Goal: Information Seeking & Learning: Learn about a topic

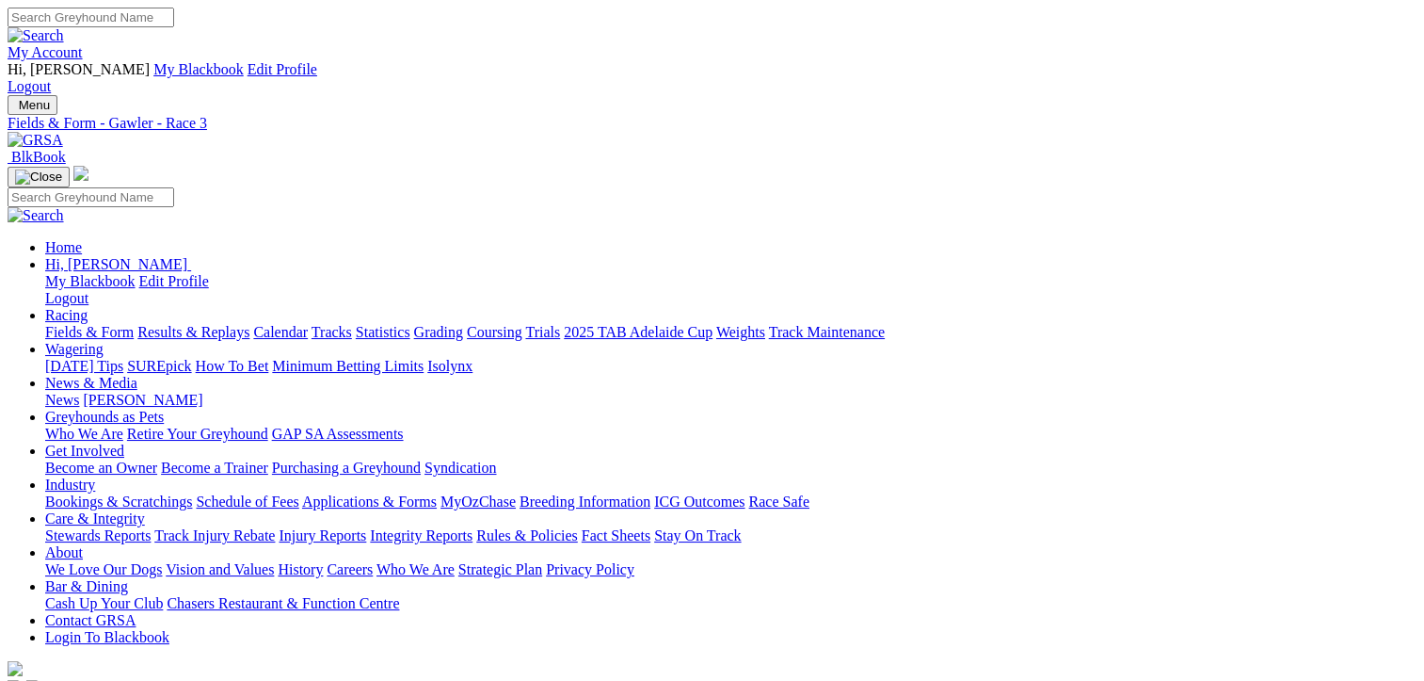
drag, startPoint x: 547, startPoint y: 301, endPoint x: 557, endPoint y: 286, distance: 18.3
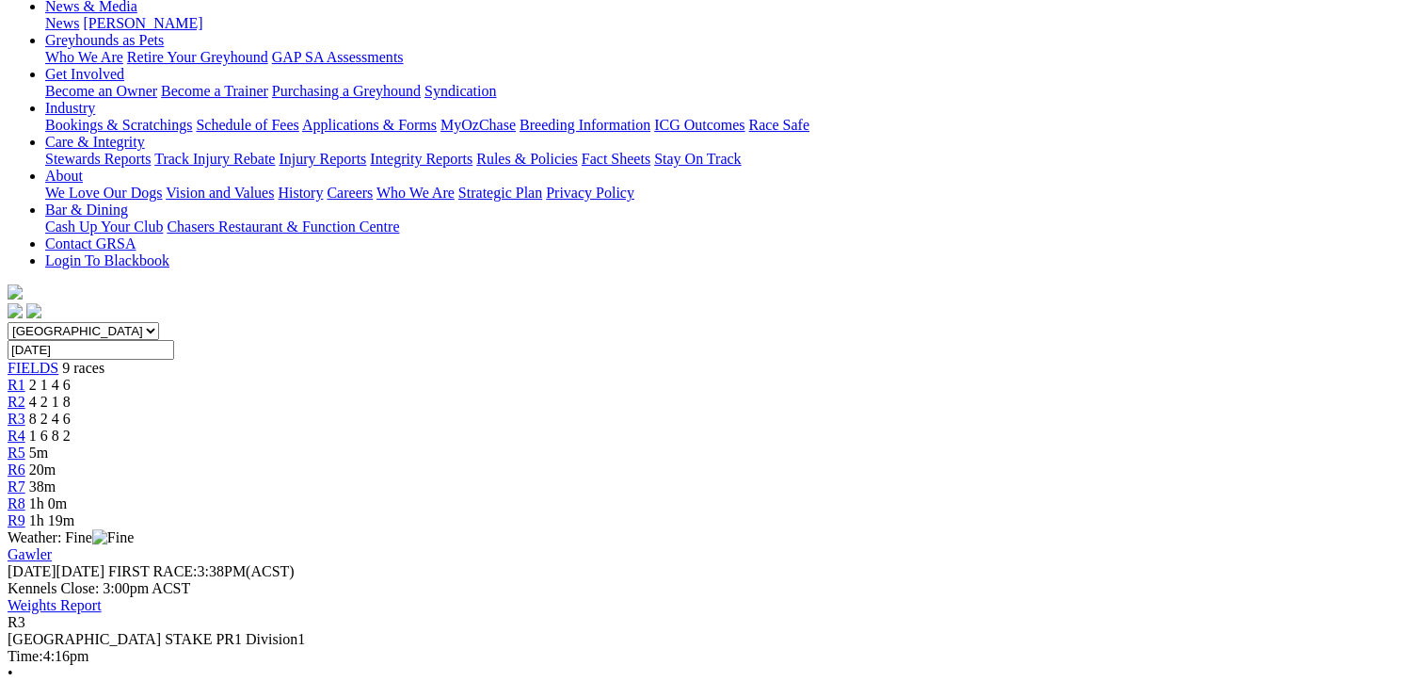
scroll to position [188, 0]
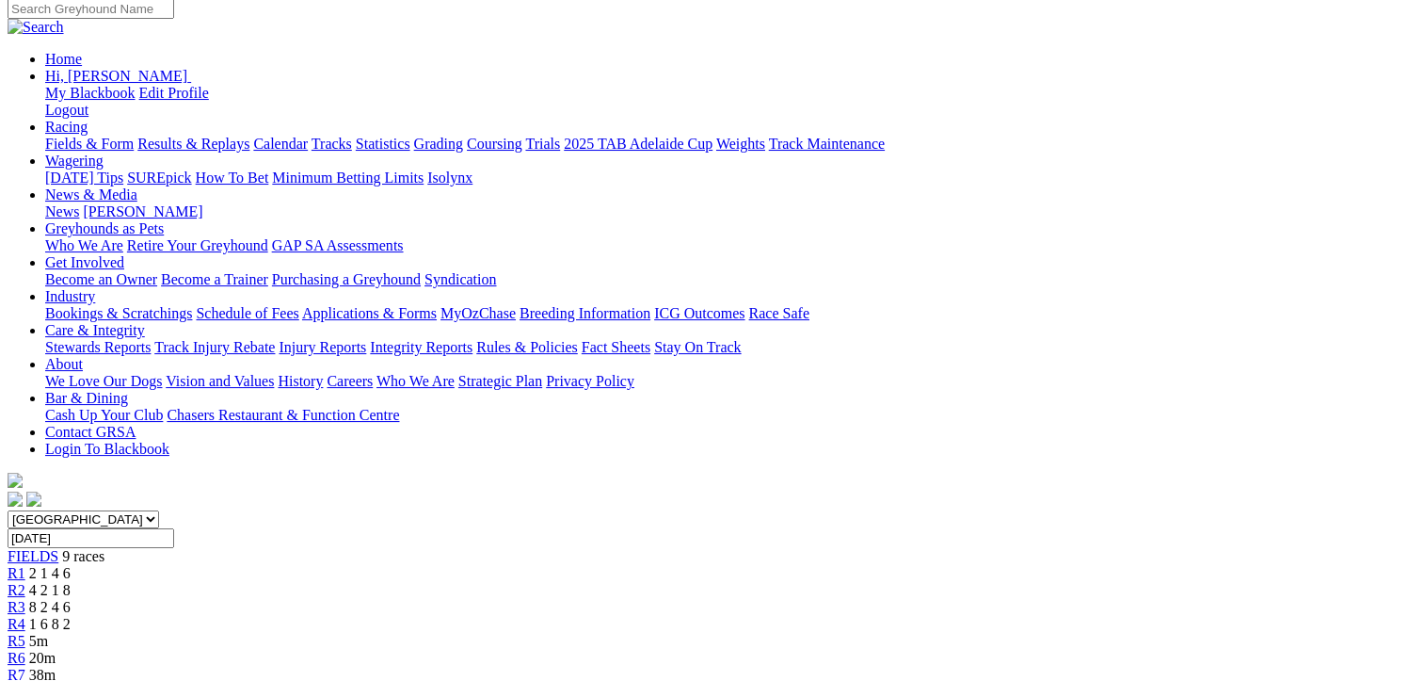
click at [71, 616] on span "1 6 8 2" at bounding box center [49, 624] width 41 height 16
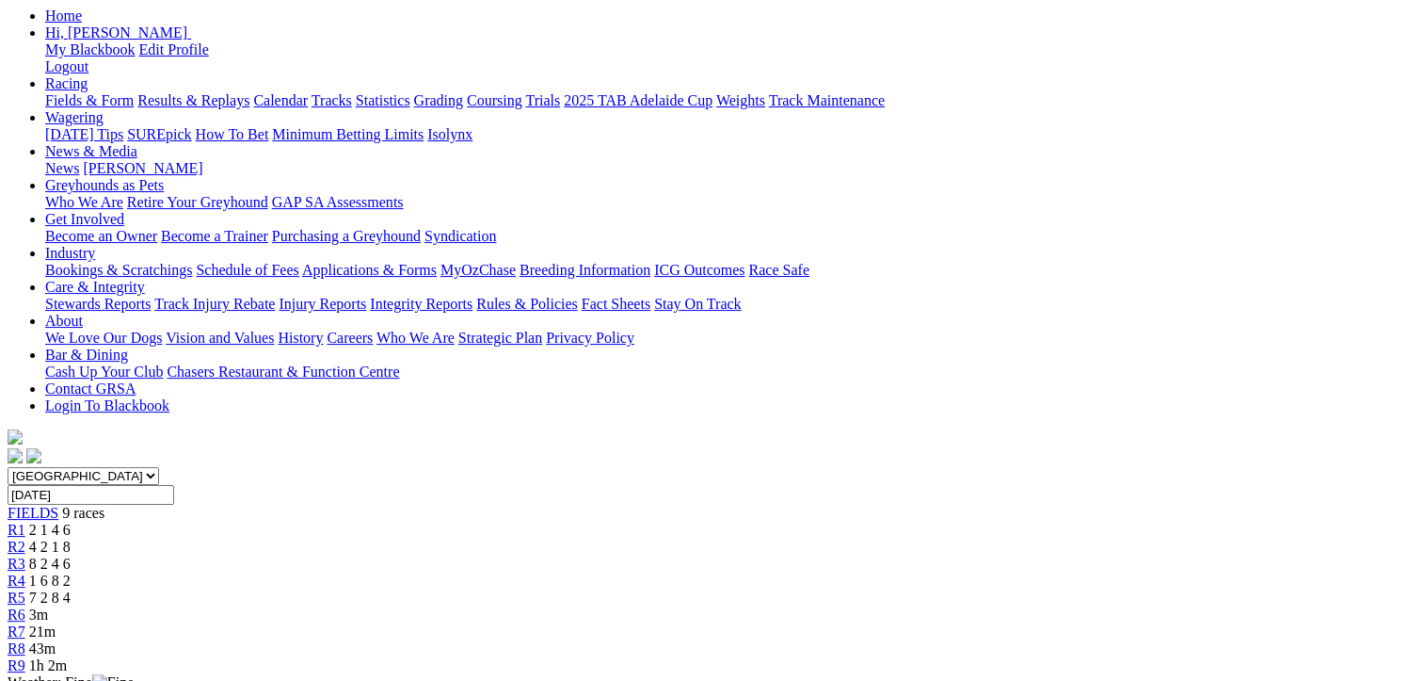
scroll to position [282, 0]
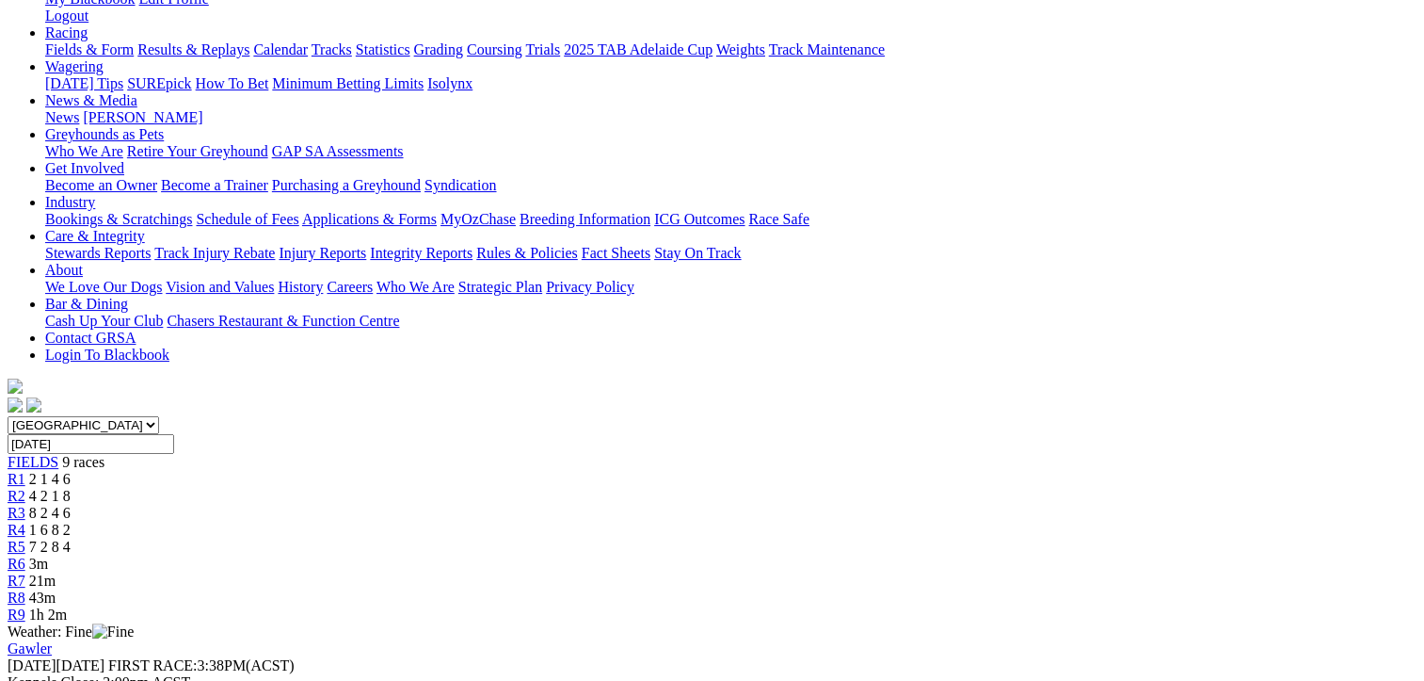
click at [25, 522] on link "R4" at bounding box center [17, 530] width 18 height 16
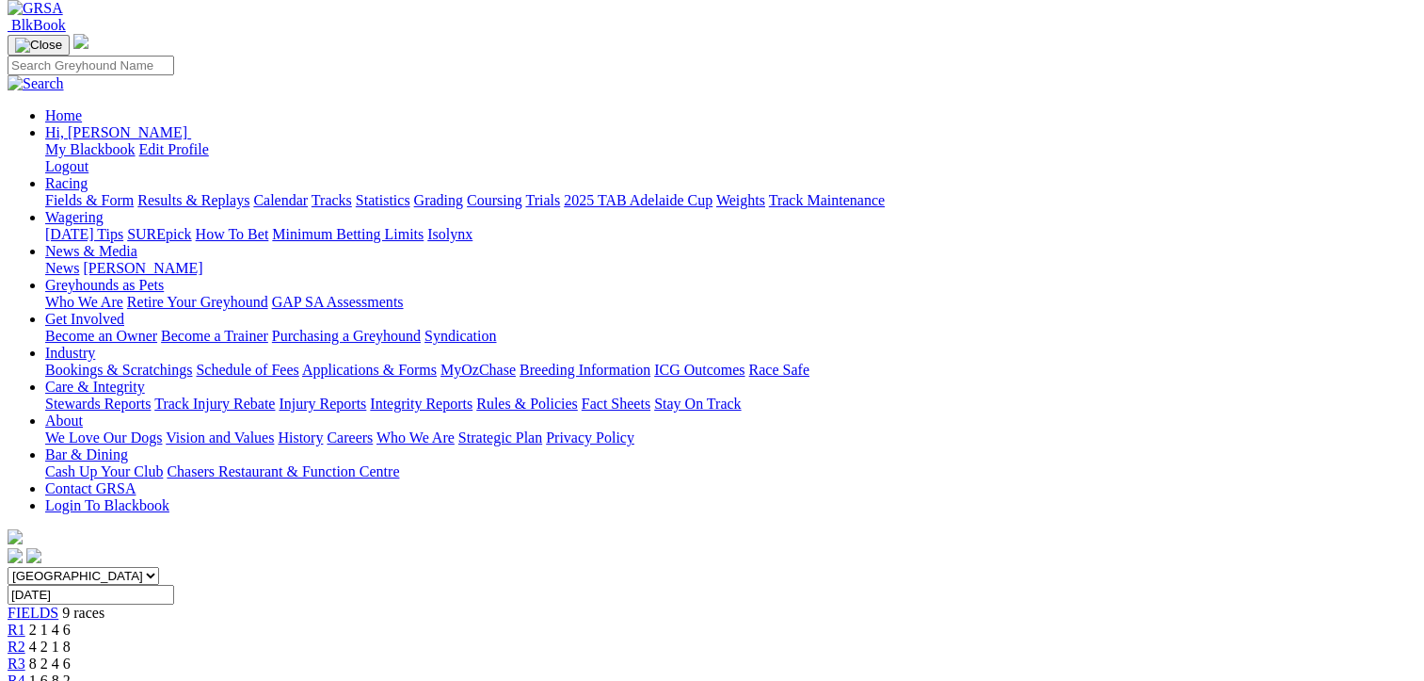
scroll to position [94, 0]
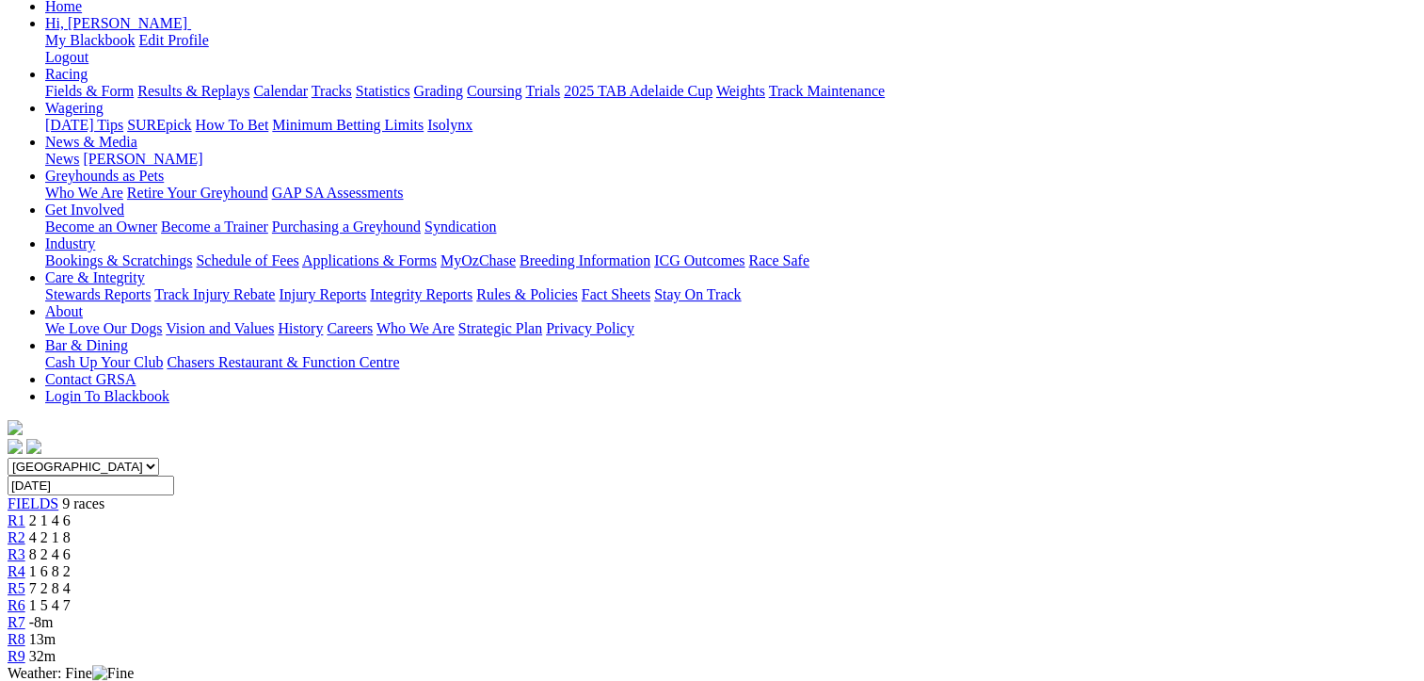
scroll to position [94, 0]
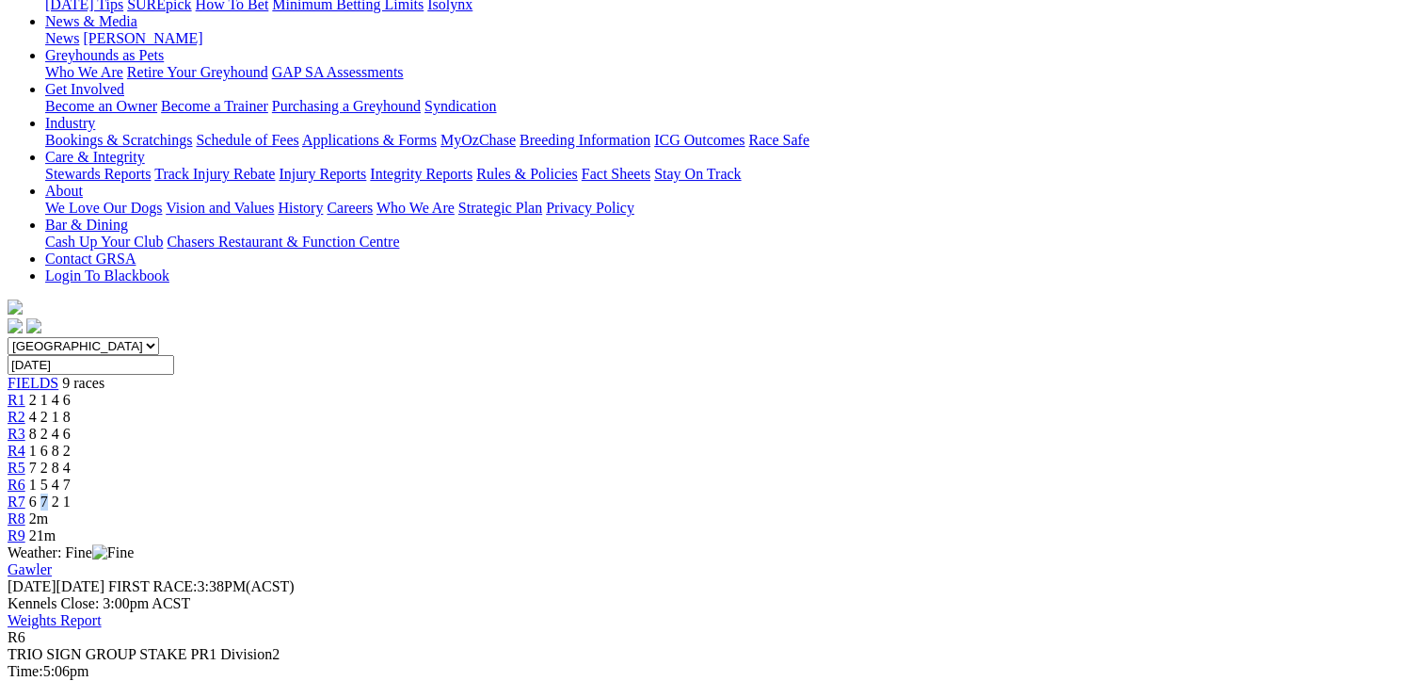
scroll to position [377, 0]
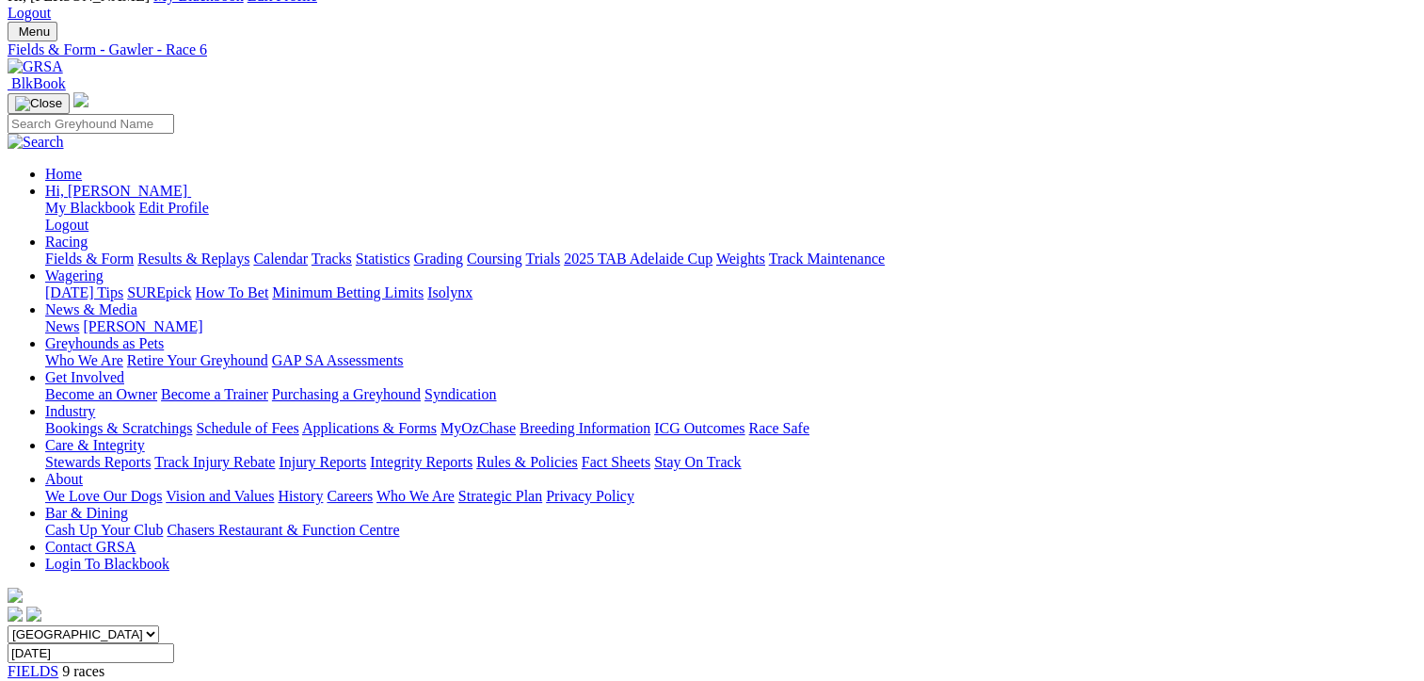
scroll to position [0, 0]
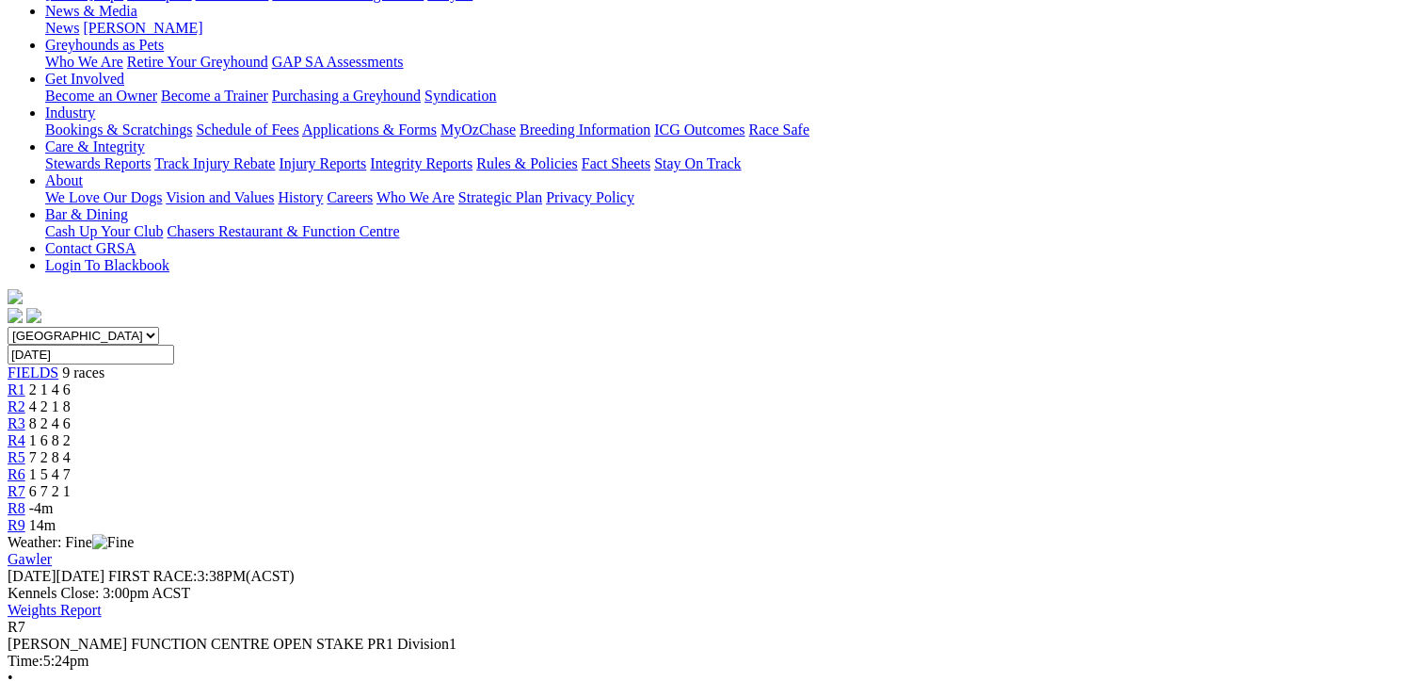
scroll to position [377, 0]
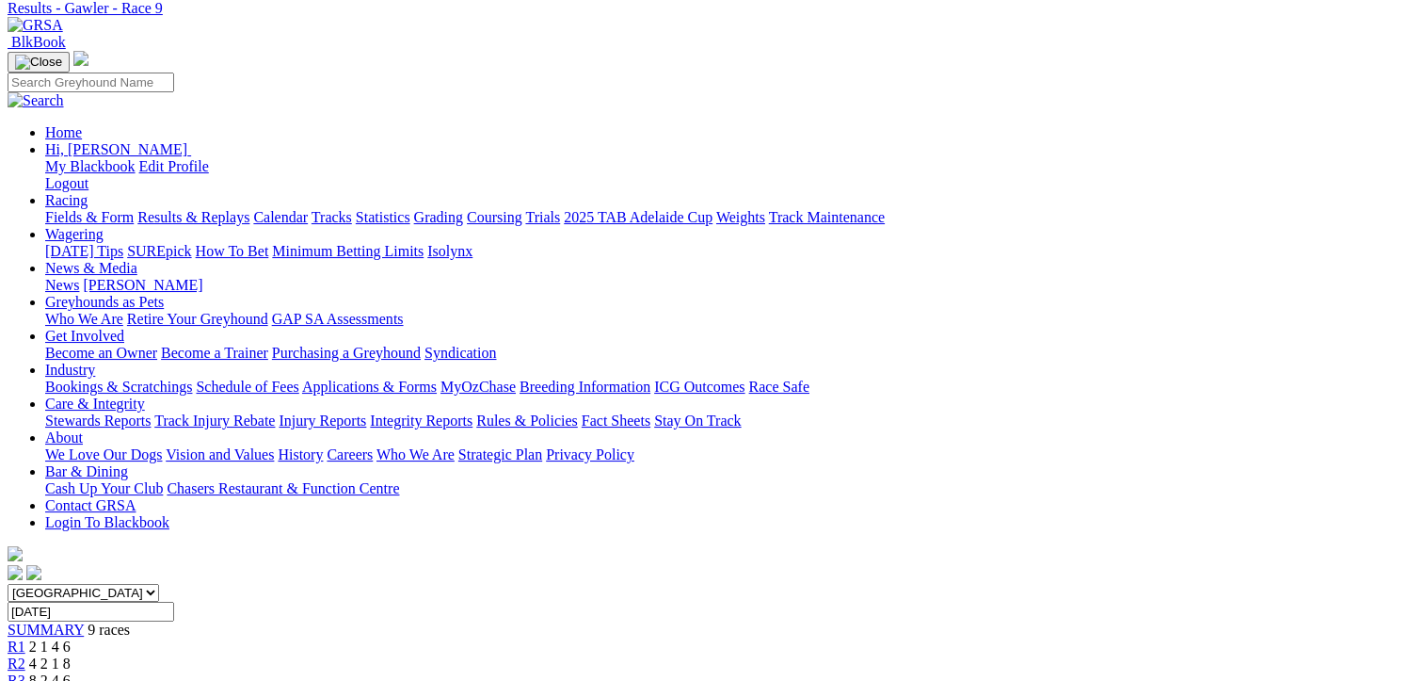
scroll to position [94, 0]
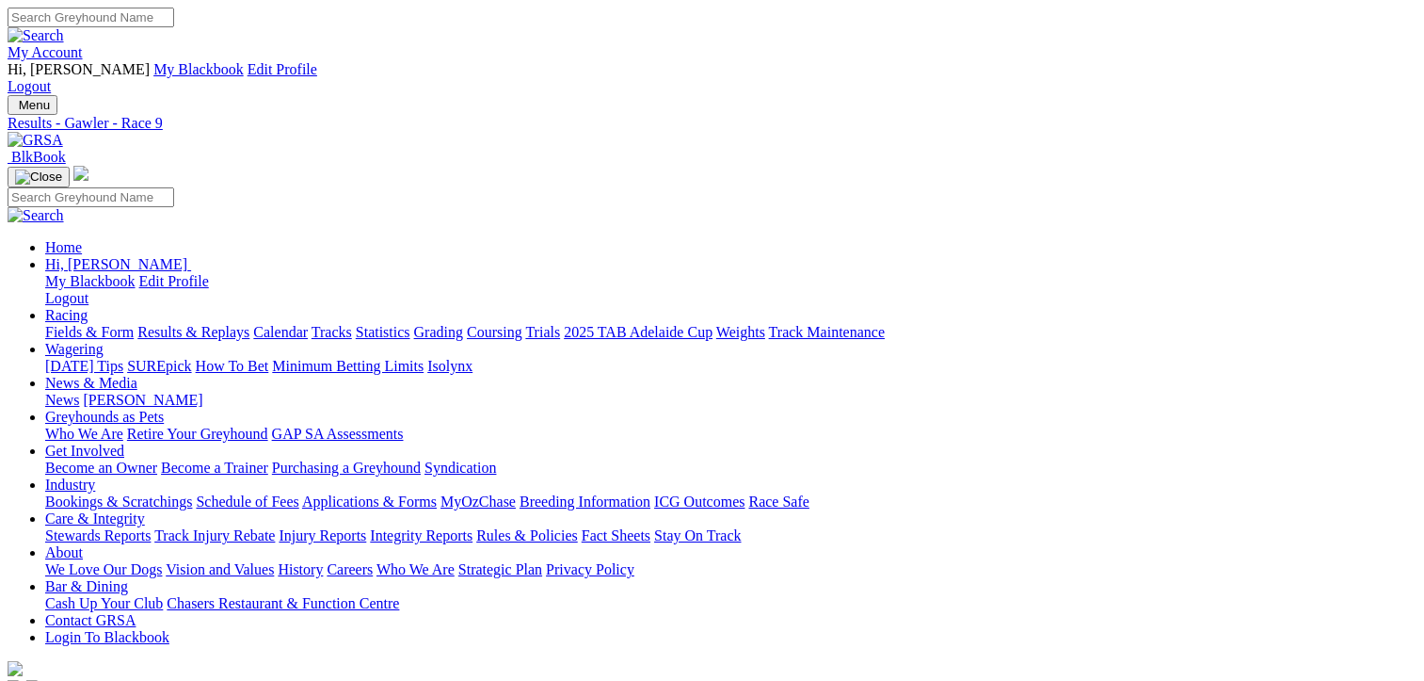
scroll to position [45, 0]
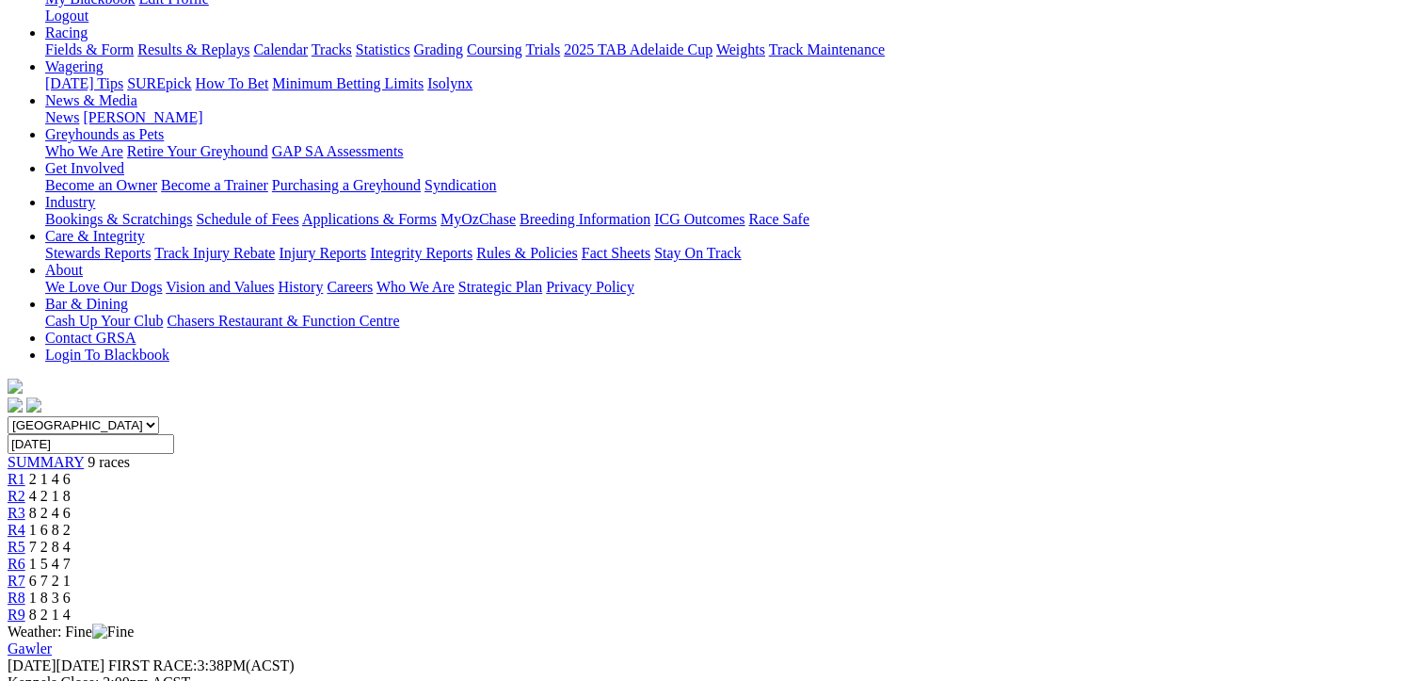
scroll to position [282, 0]
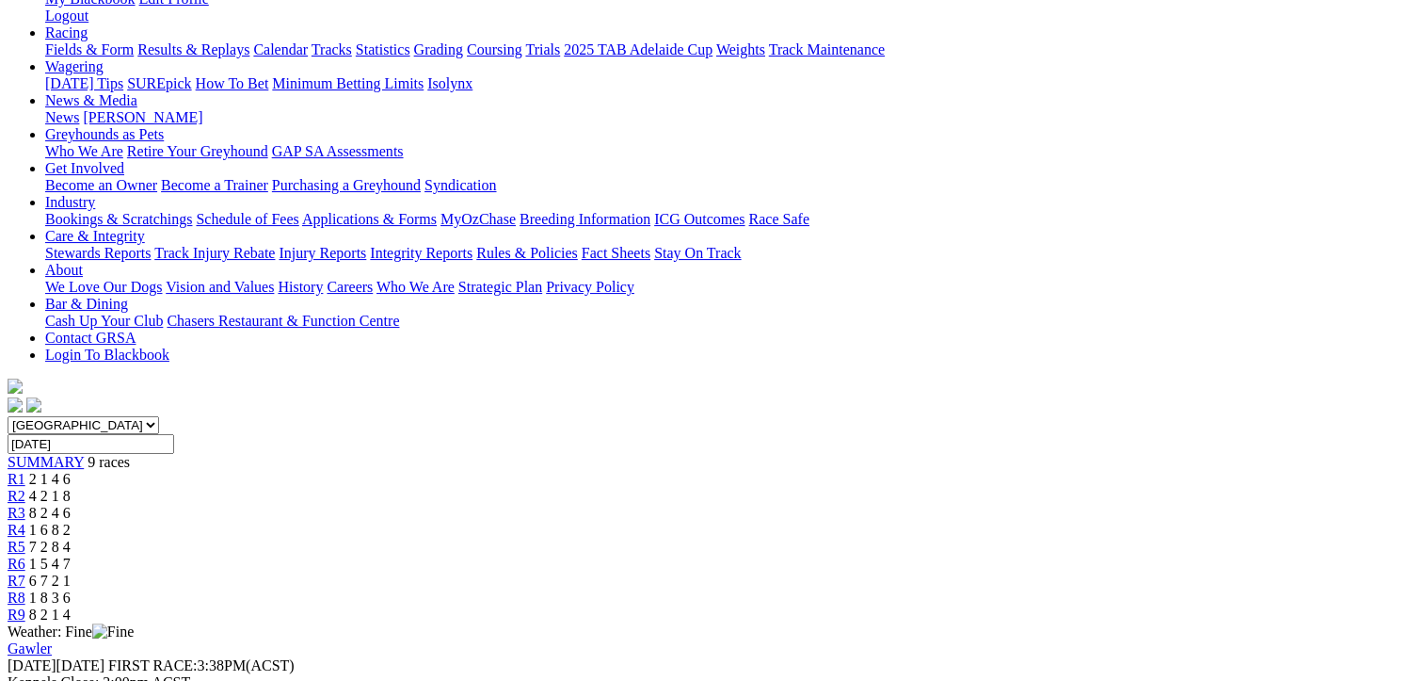
click at [782, 539] on div "R5 7 2 8 4" at bounding box center [712, 547] width 1409 height 17
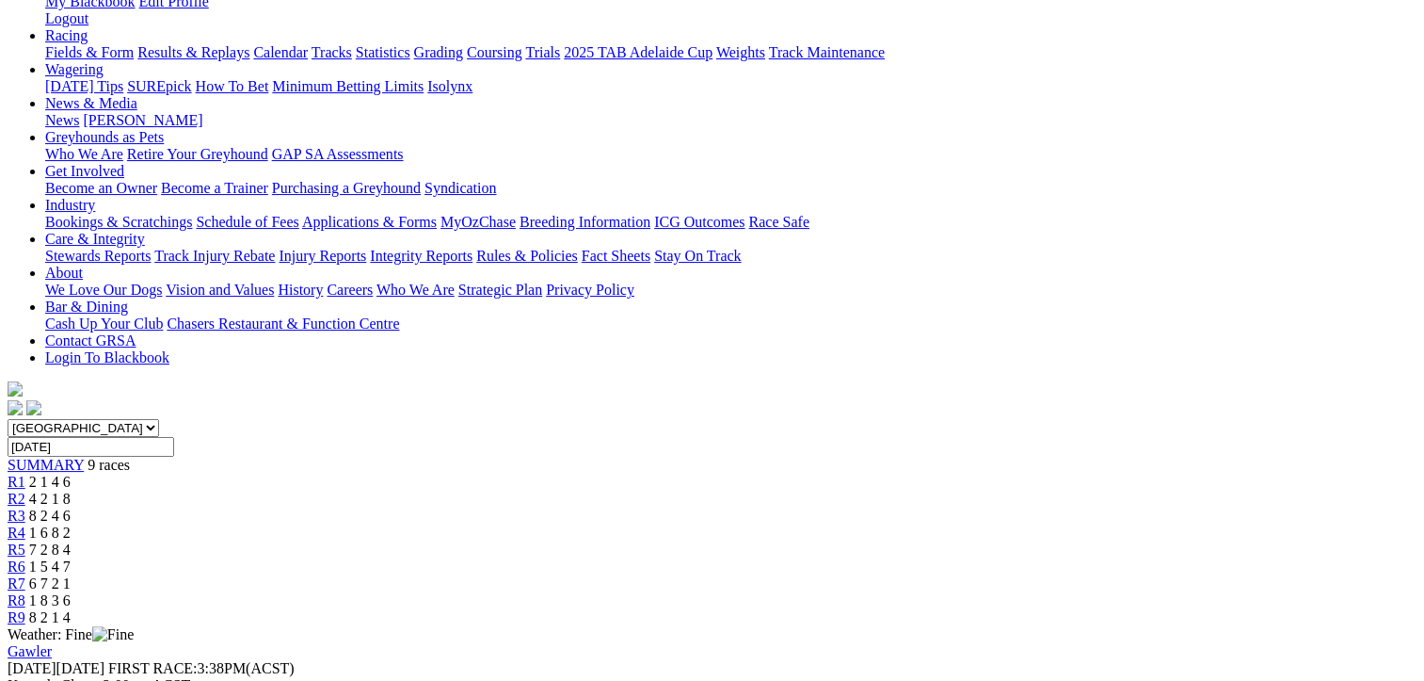
scroll to position [282, 0]
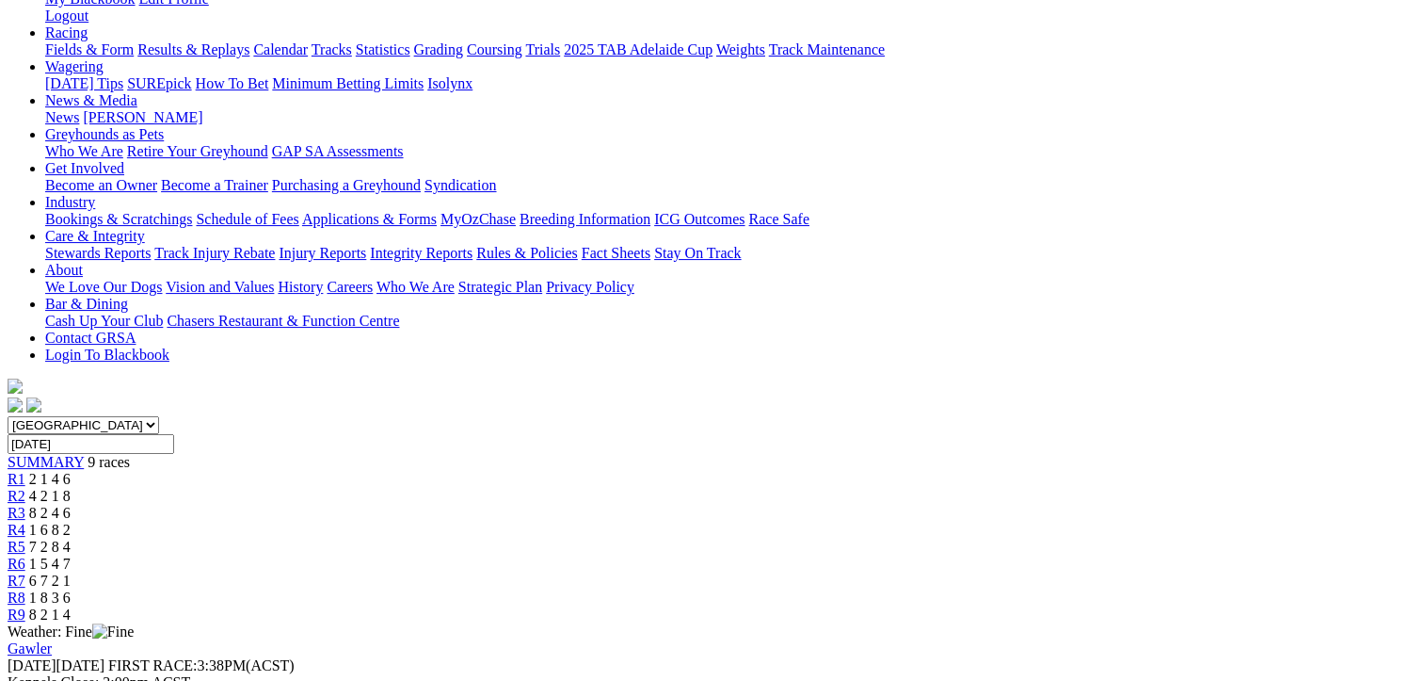
click at [897, 555] on div "R6 1 5 4 7" at bounding box center [712, 563] width 1409 height 17
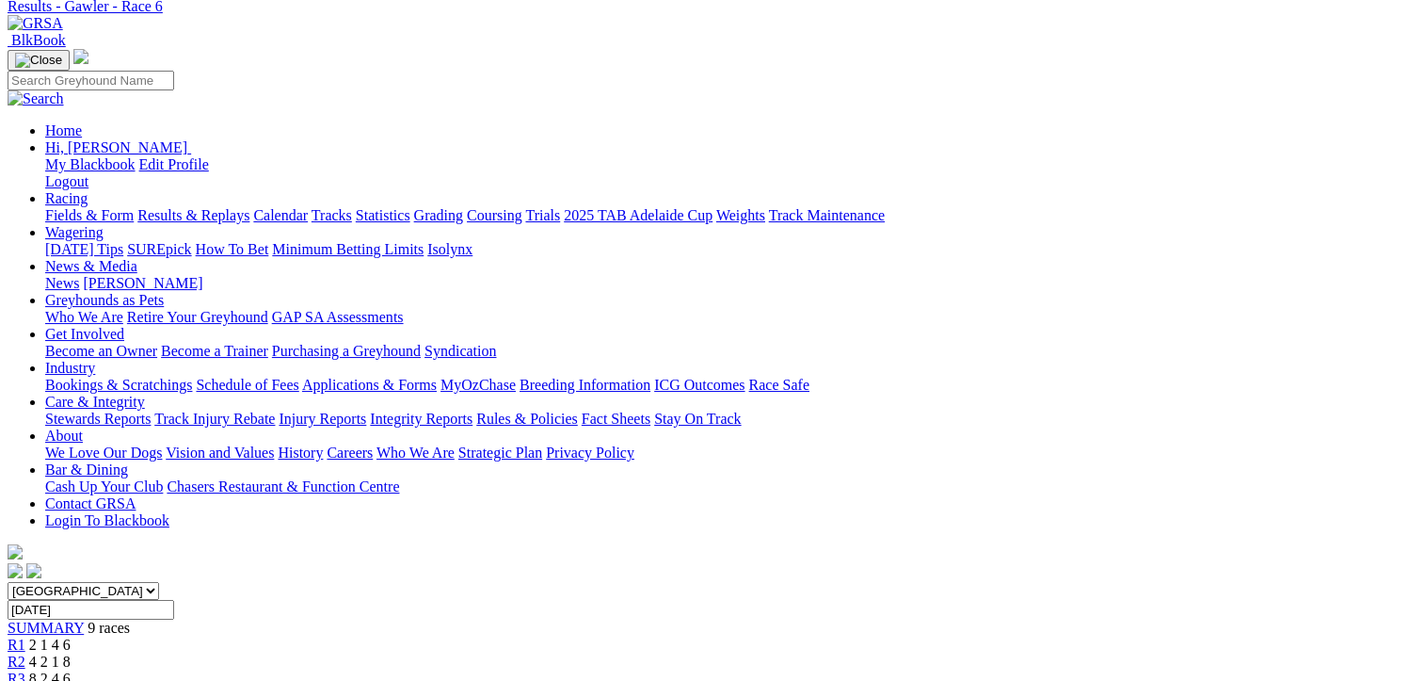
scroll to position [282, 0]
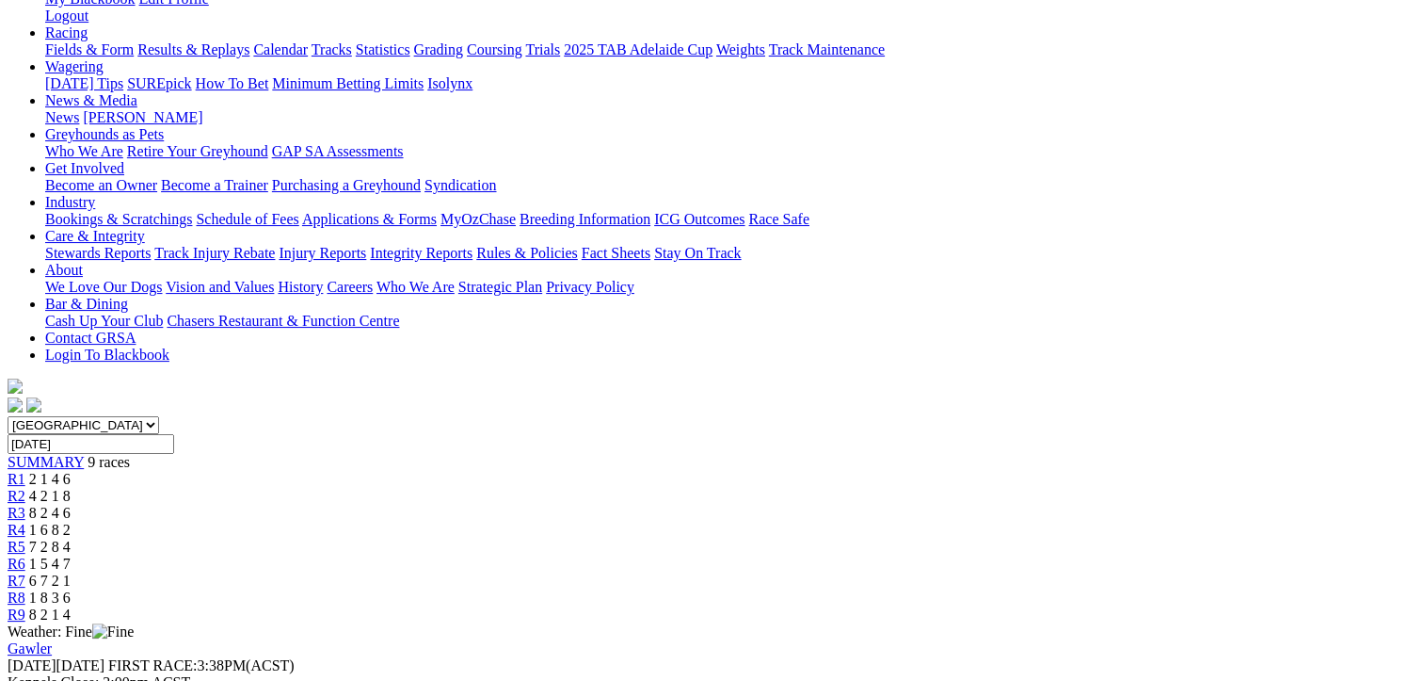
click at [71, 572] on span "6 7 2 1" at bounding box center [49, 580] width 41 height 16
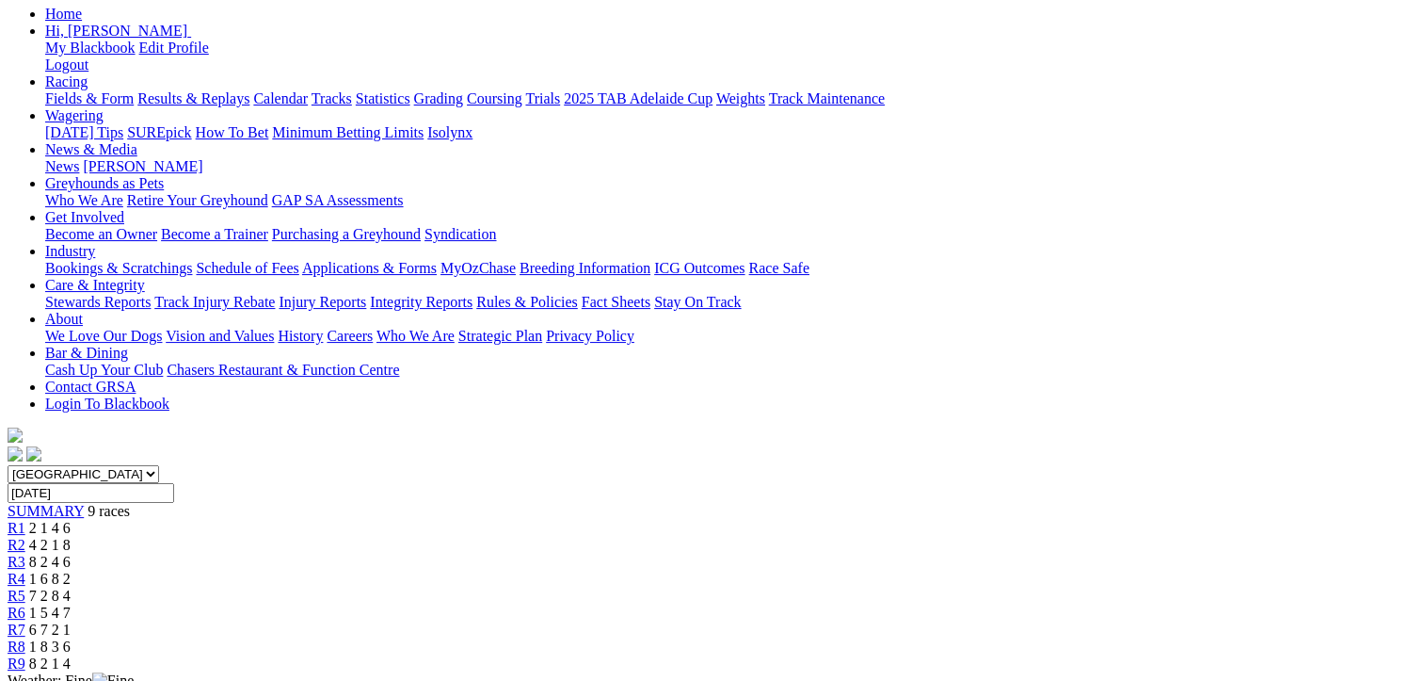
scroll to position [282, 0]
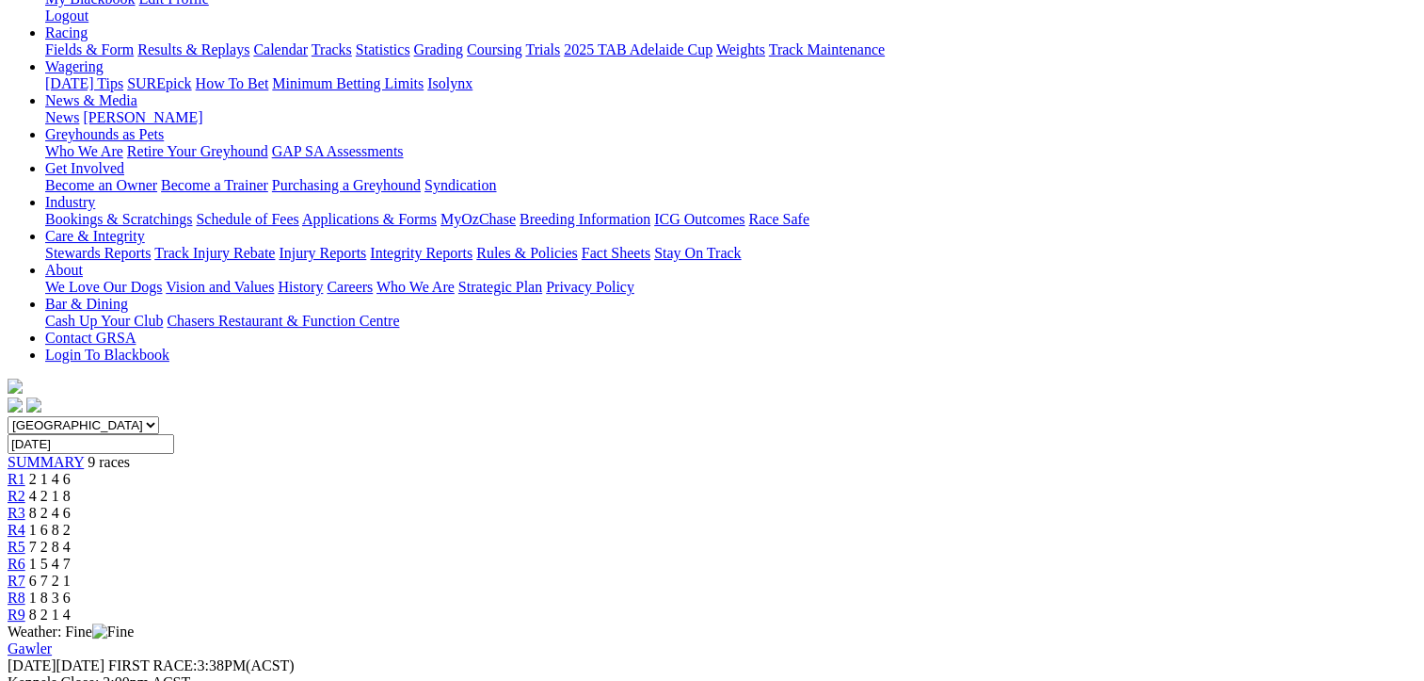
click at [71, 589] on span "1 8 3 6" at bounding box center [49, 597] width 41 height 16
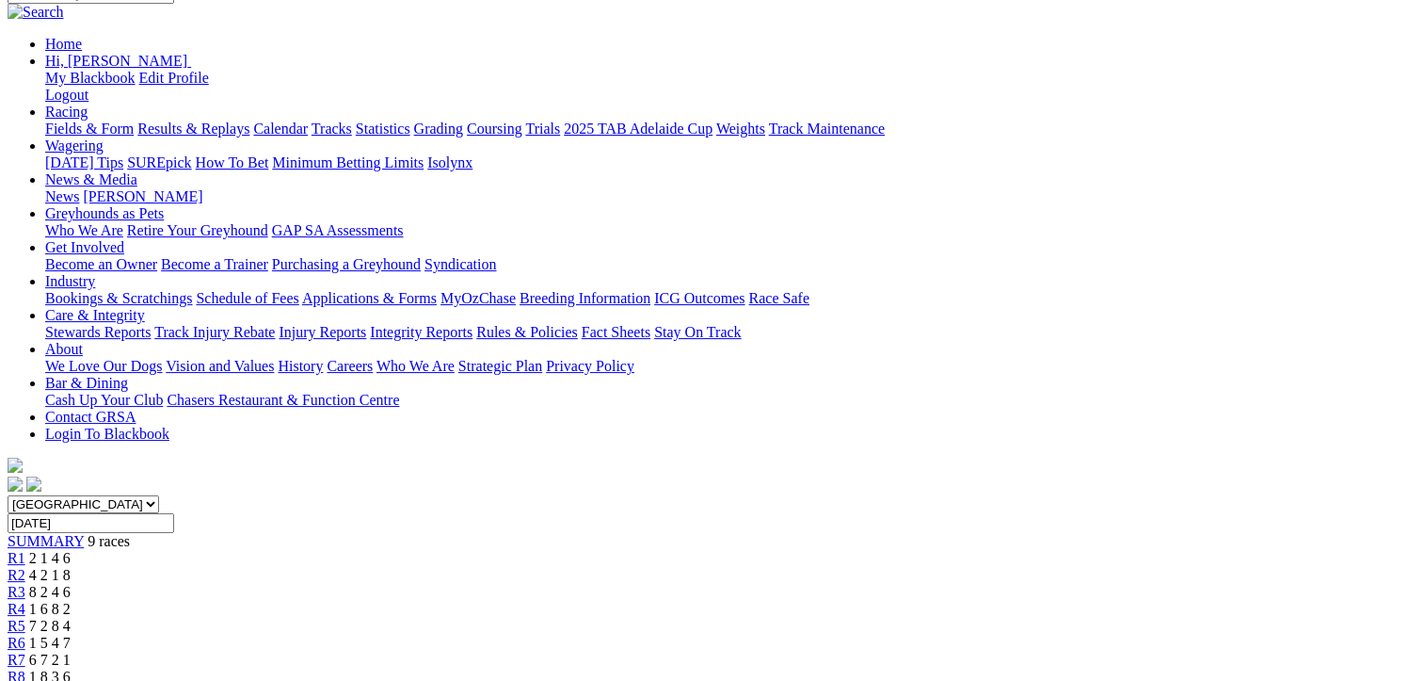
scroll to position [282, 0]
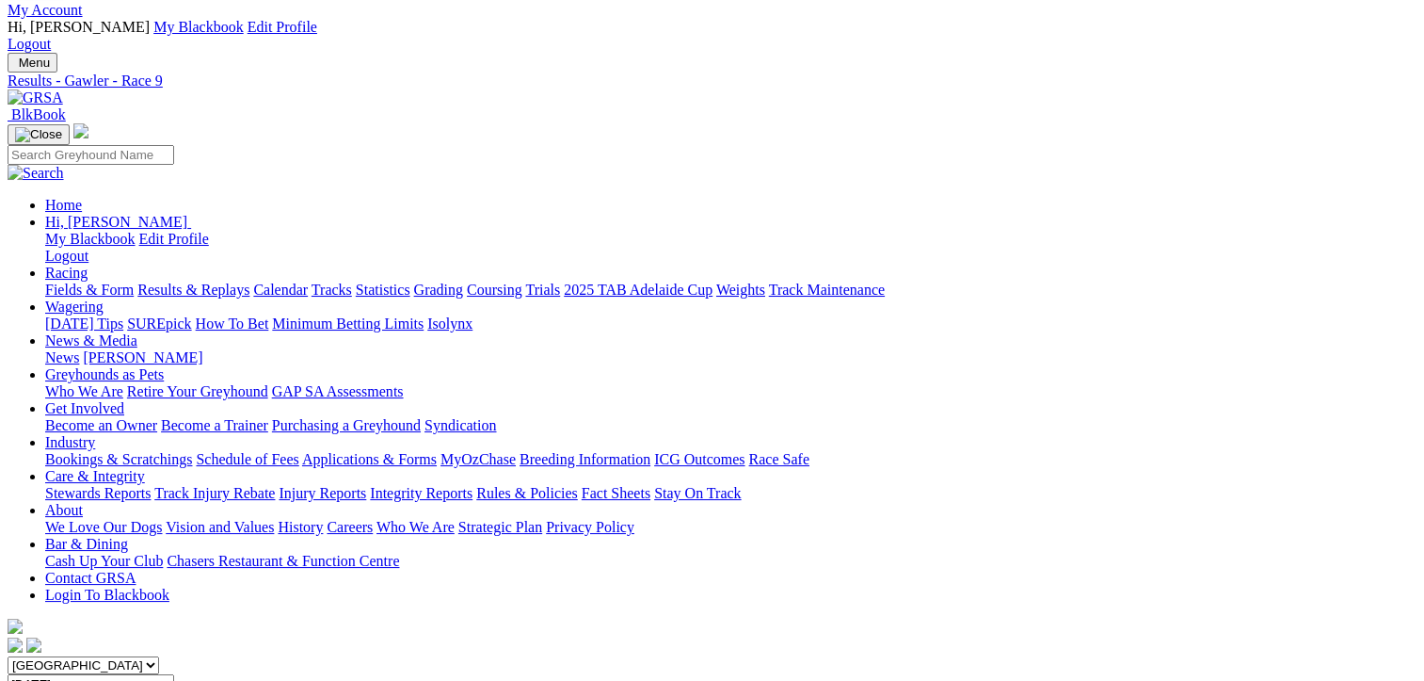
scroll to position [0, 0]
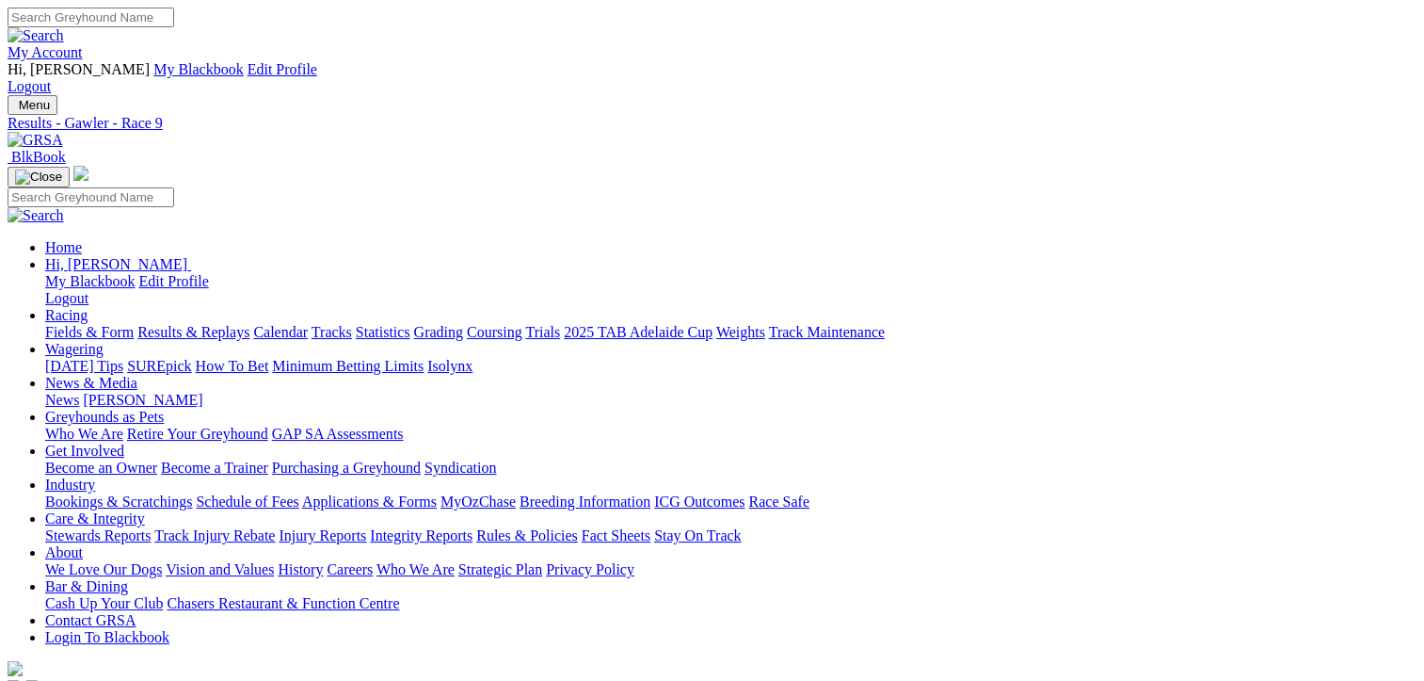
click at [61, 324] on link "Fields & Form" at bounding box center [89, 332] width 88 height 16
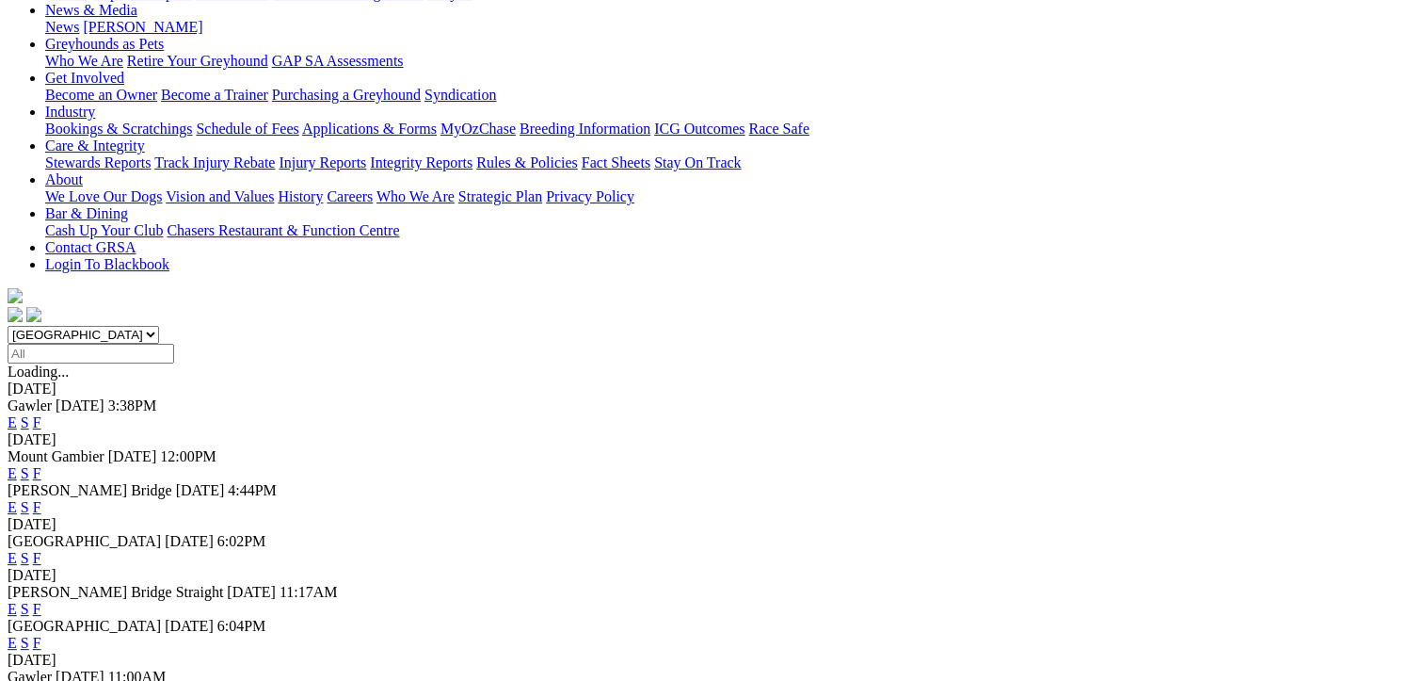
scroll to position [377, 0]
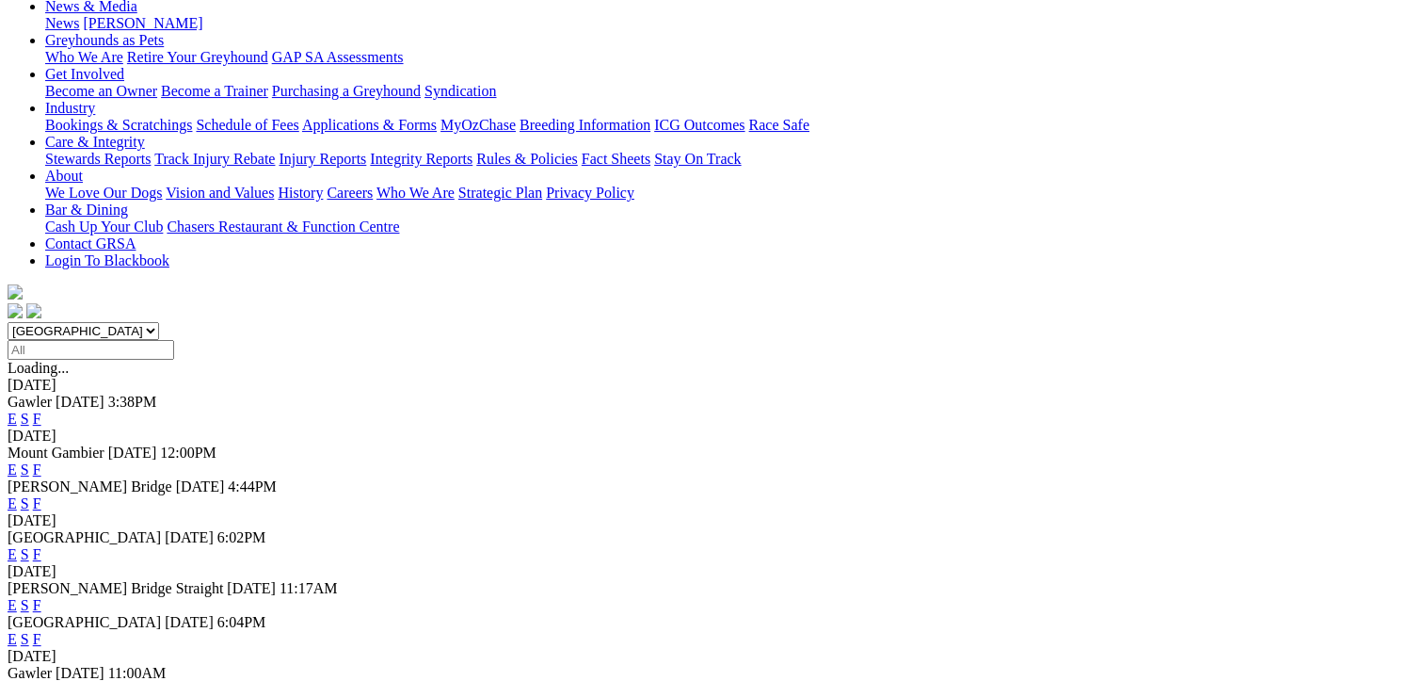
click at [41, 546] on link "F" at bounding box center [37, 554] width 8 height 16
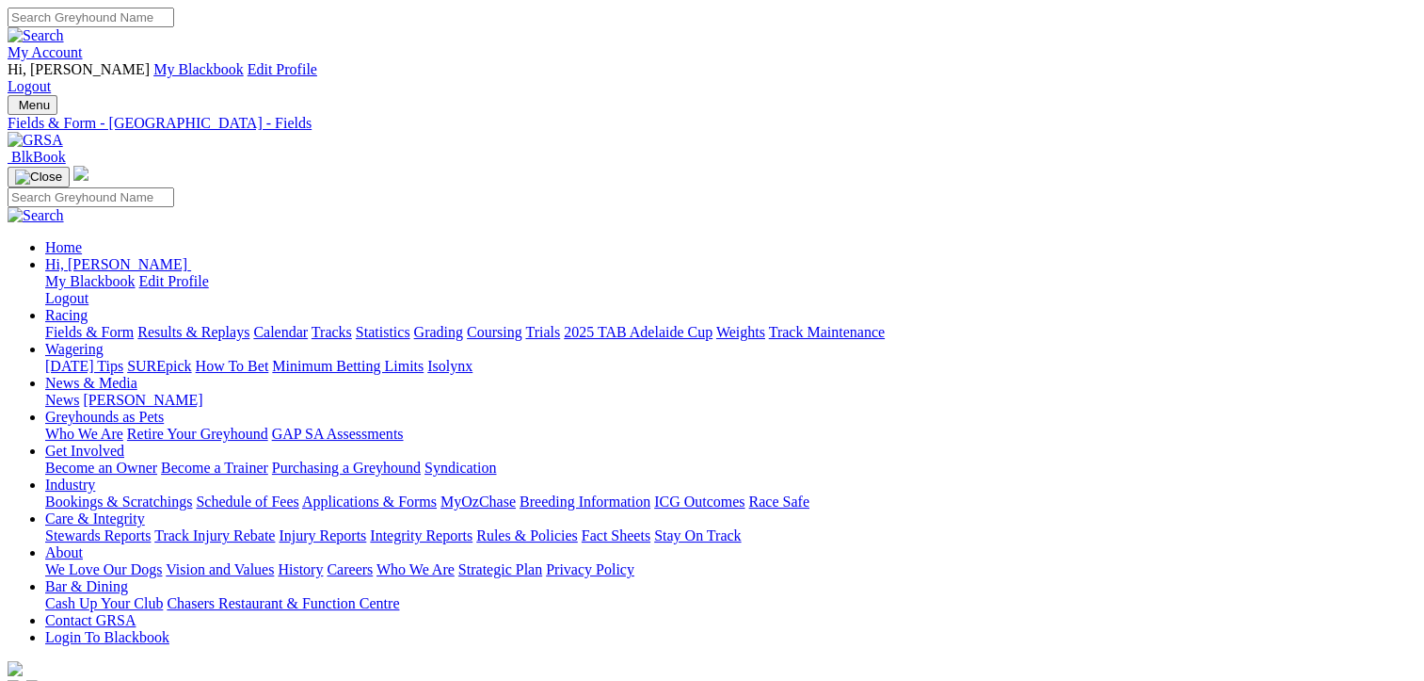
click at [60, 324] on link "Fields & Form" at bounding box center [89, 332] width 88 height 16
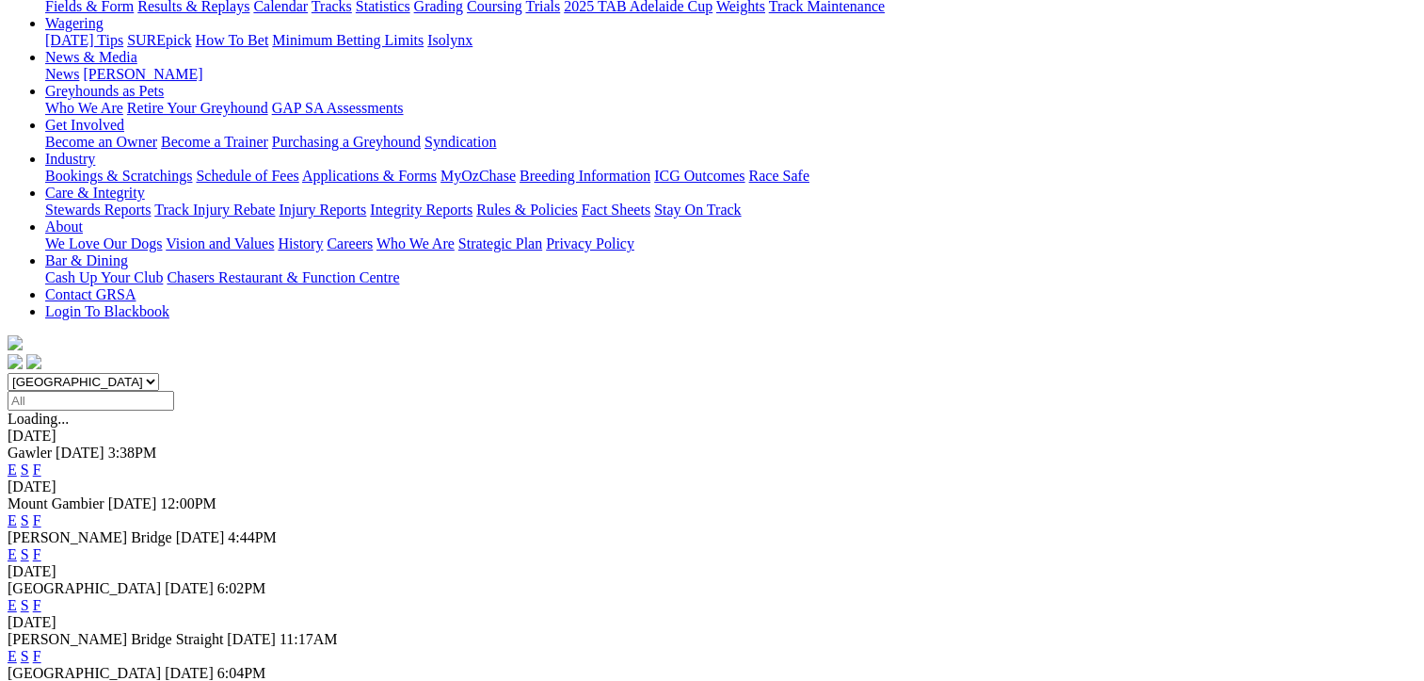
scroll to position [330, 0]
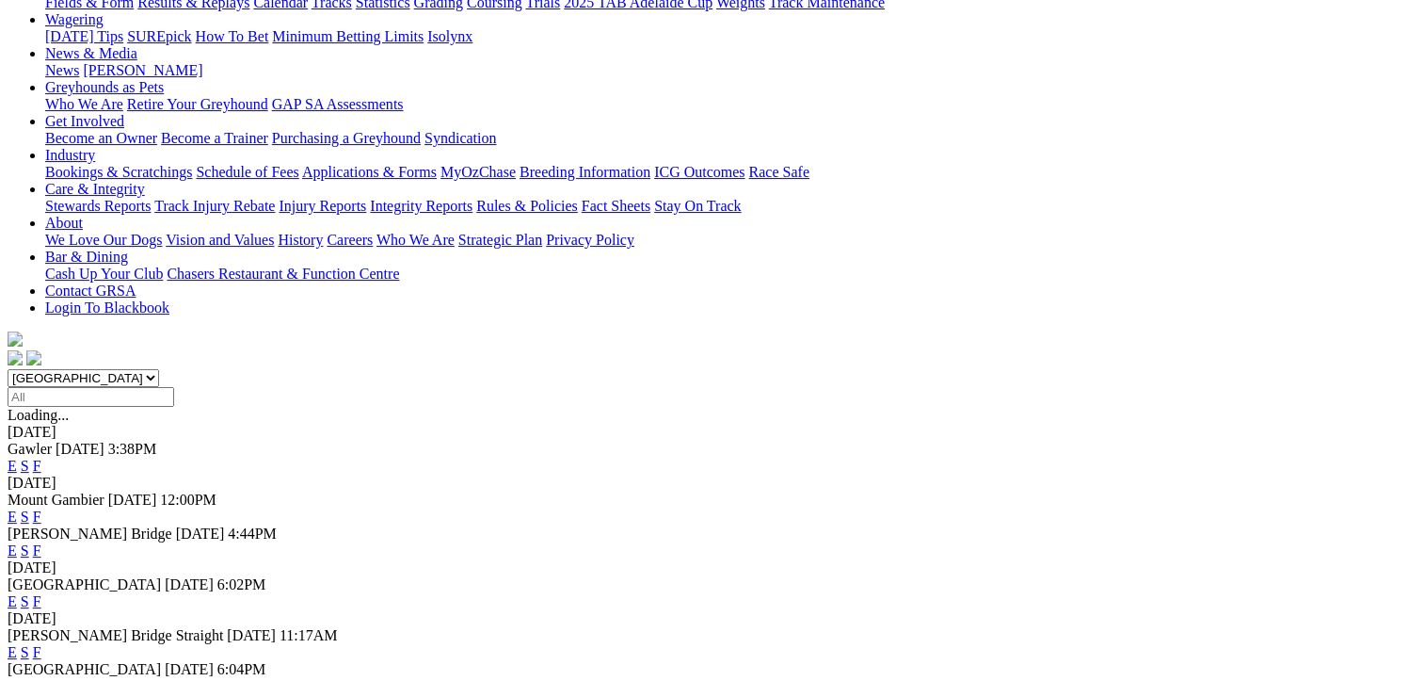
click at [41, 678] on link "F" at bounding box center [37, 686] width 8 height 16
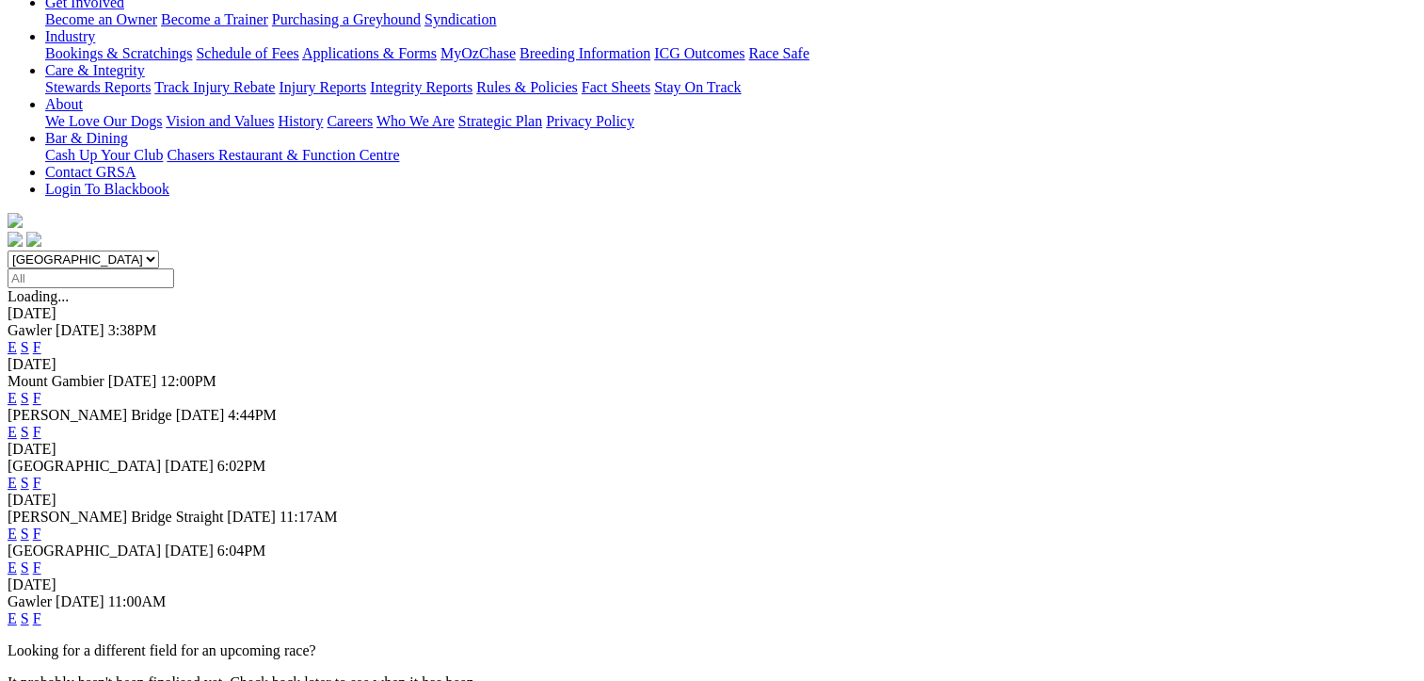
scroll to position [471, 0]
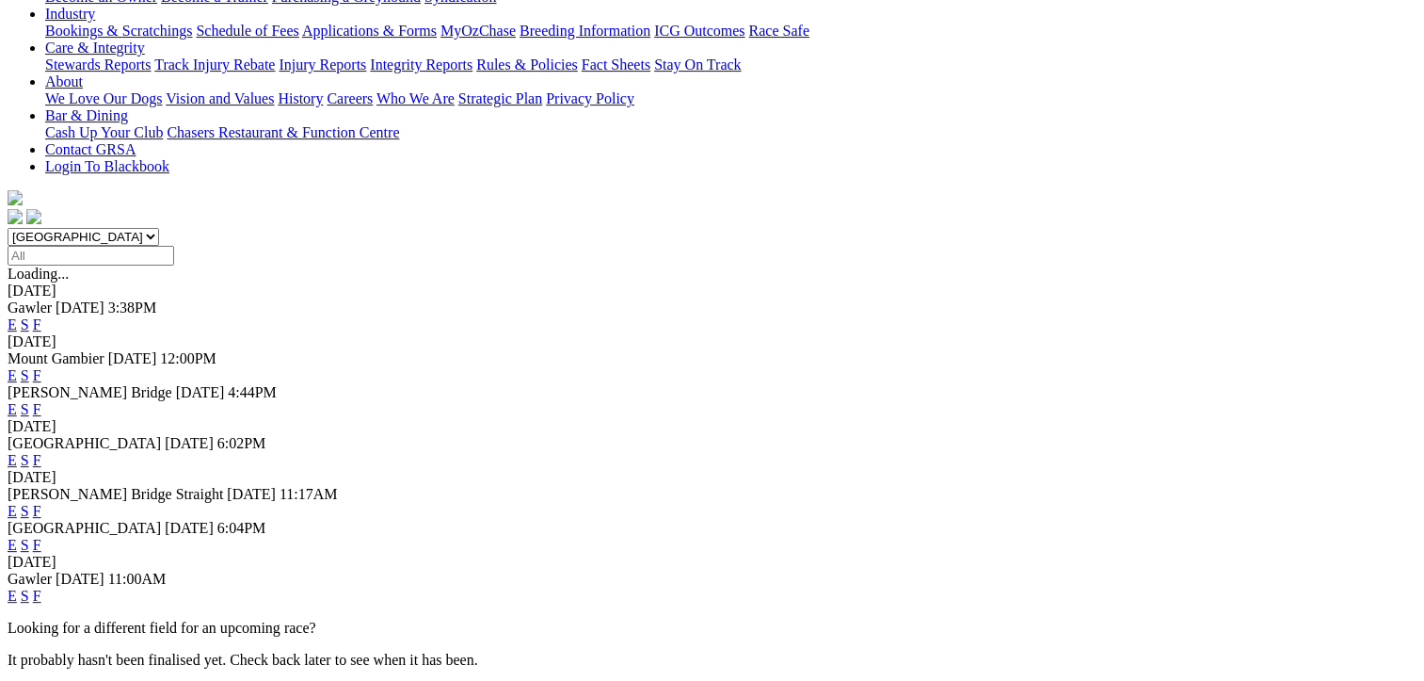
click at [41, 587] on link "F" at bounding box center [37, 595] width 8 height 16
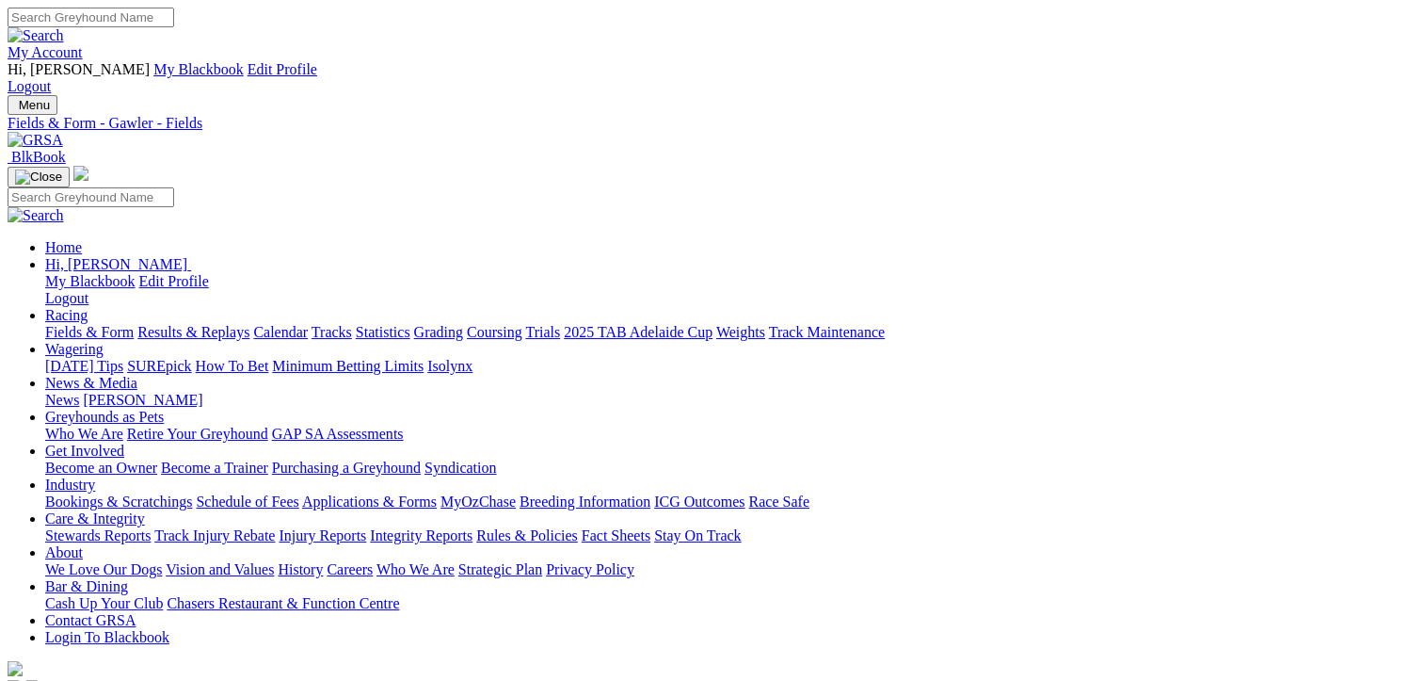
click at [203, 324] on link "Results & Replays" at bounding box center [193, 332] width 112 height 16
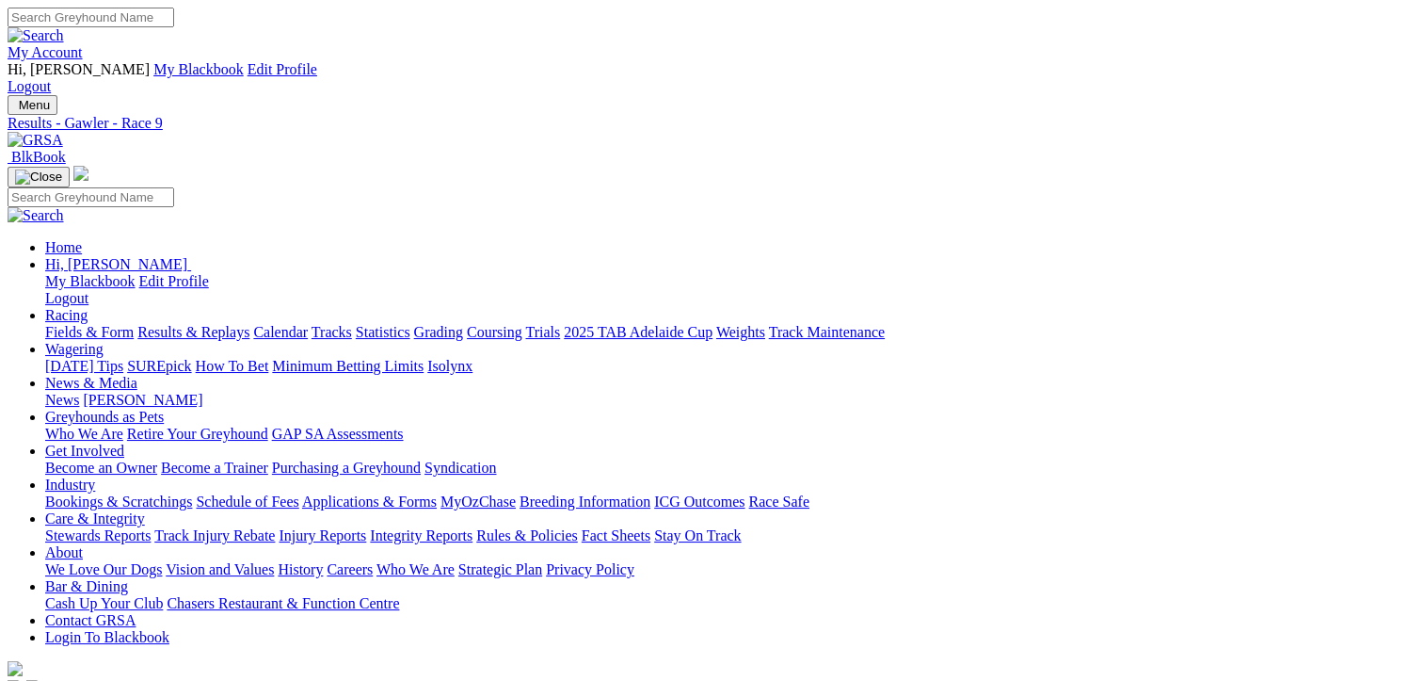
click at [237, 324] on link "Results & Replays" at bounding box center [193, 332] width 112 height 16
click at [246, 324] on link "Results & Replays" at bounding box center [193, 332] width 112 height 16
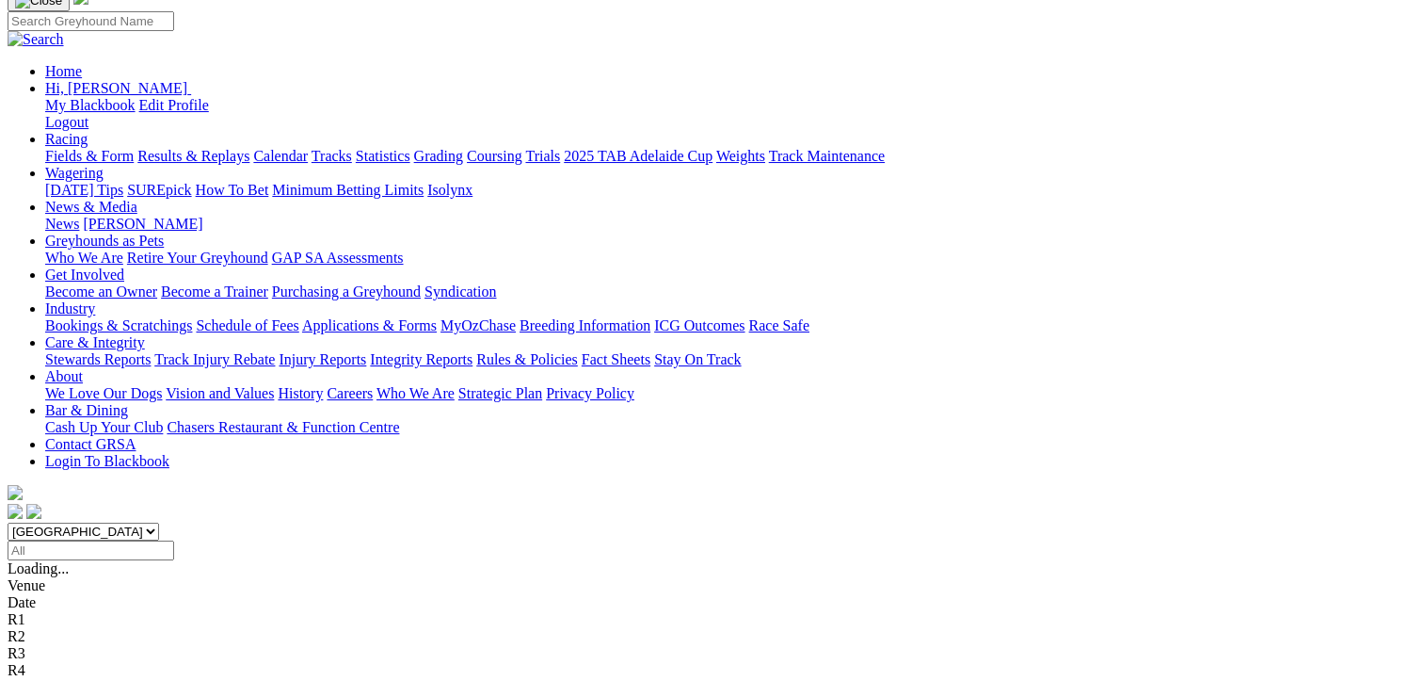
scroll to position [188, 0]
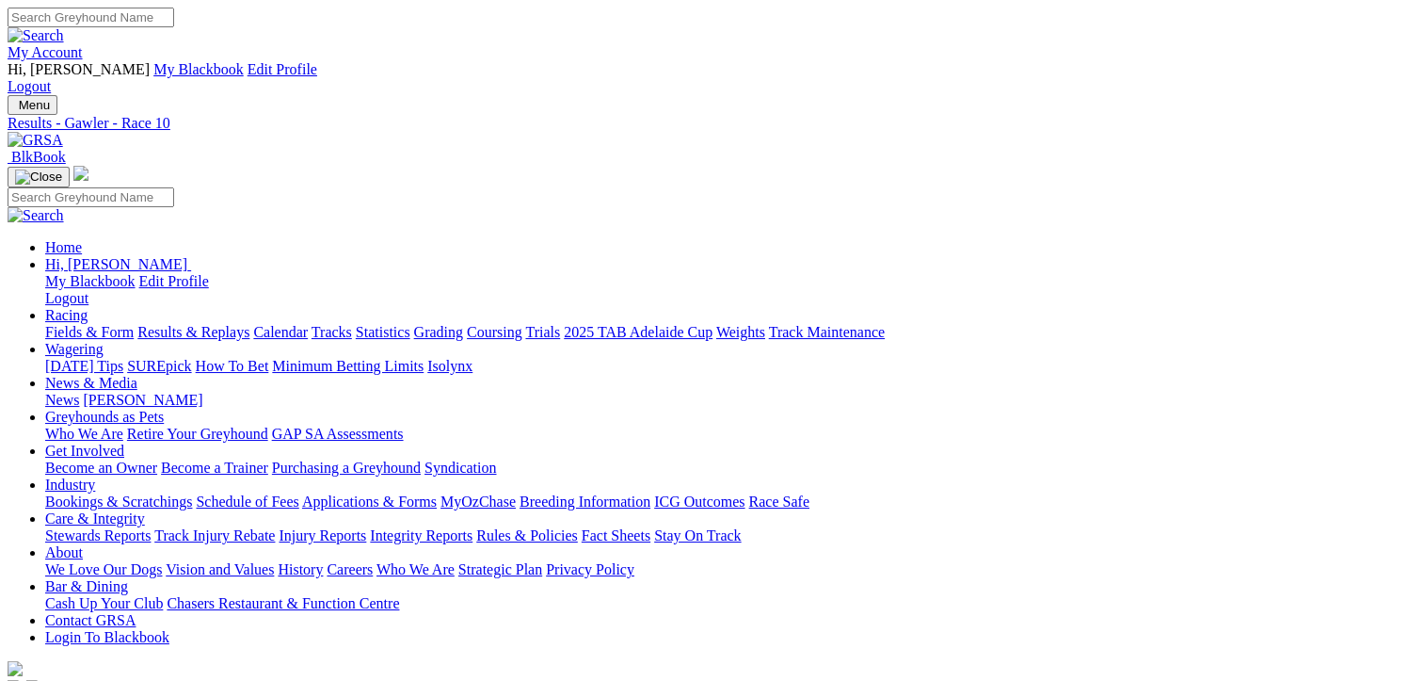
click at [77, 324] on link "Fields & Form" at bounding box center [89, 332] width 88 height 16
click at [102, 324] on link "Fields & Form" at bounding box center [89, 332] width 88 height 16
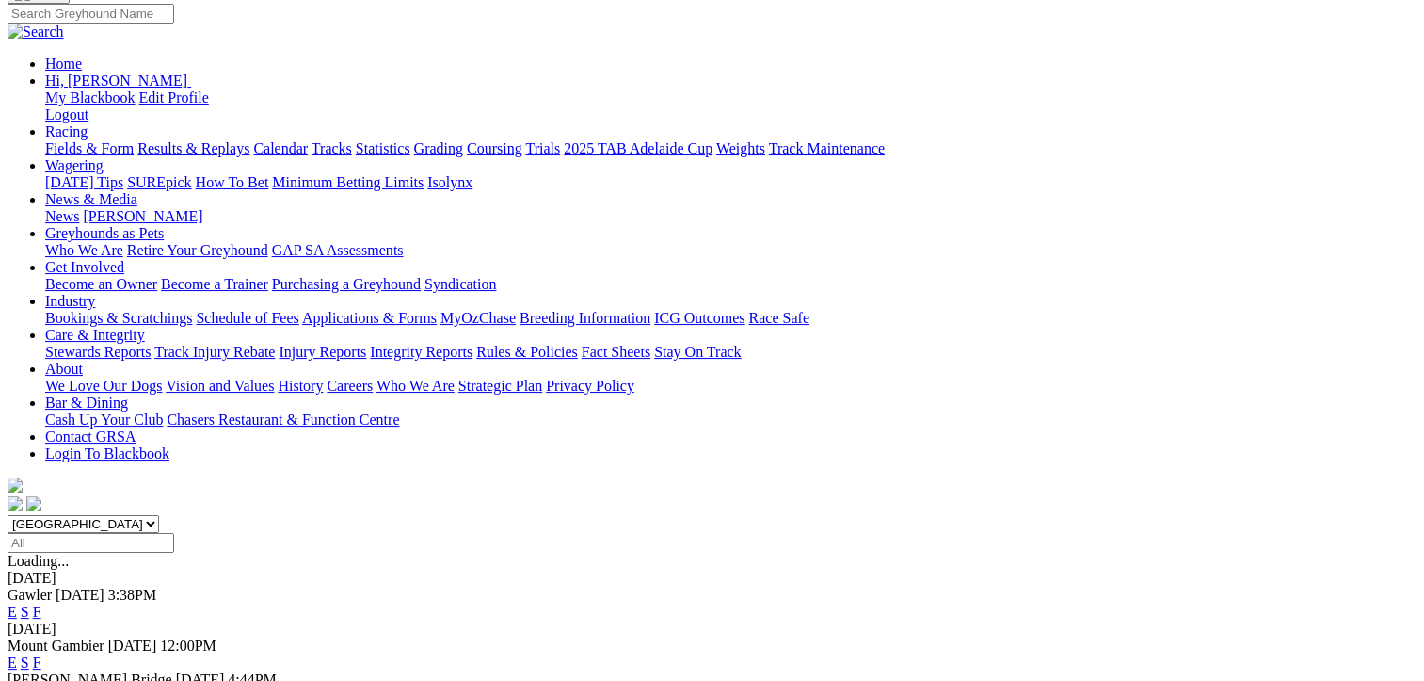
scroll to position [188, 0]
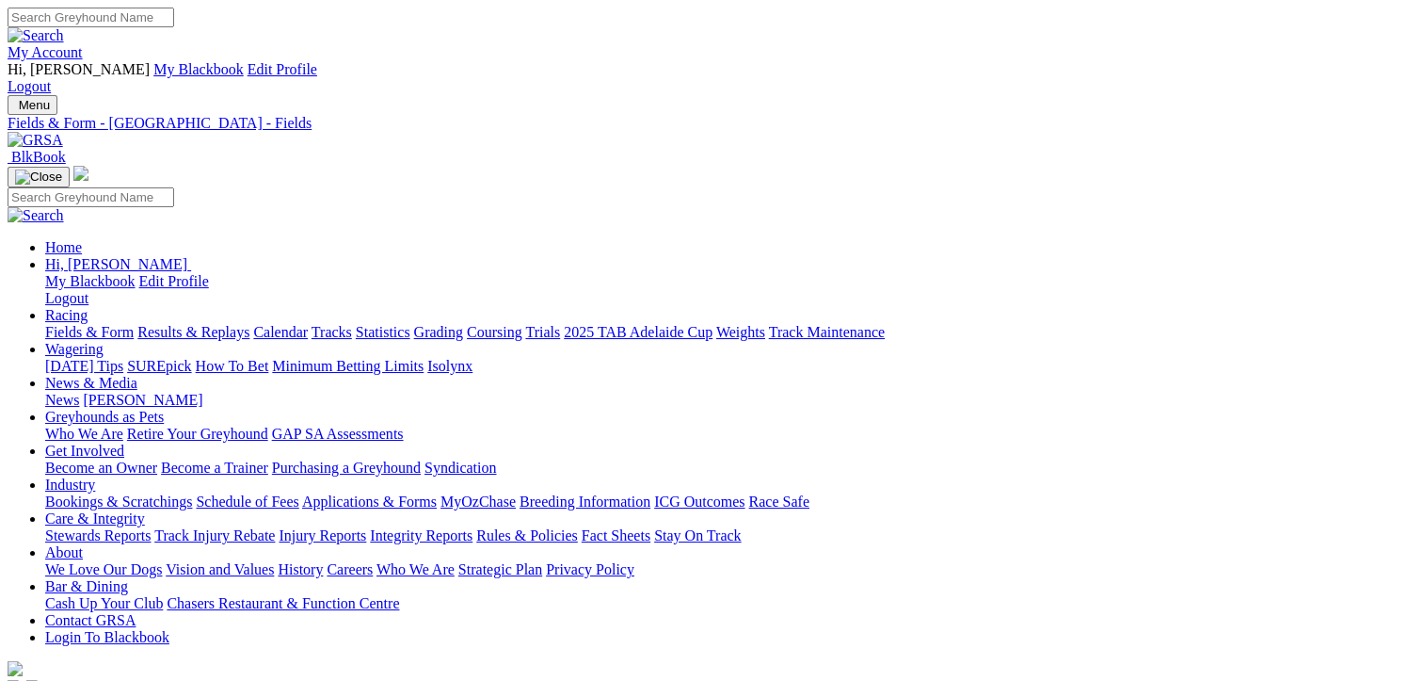
click at [1019, 245] on link "CSV (Excel)" at bounding box center [979, 237] width 77 height 16
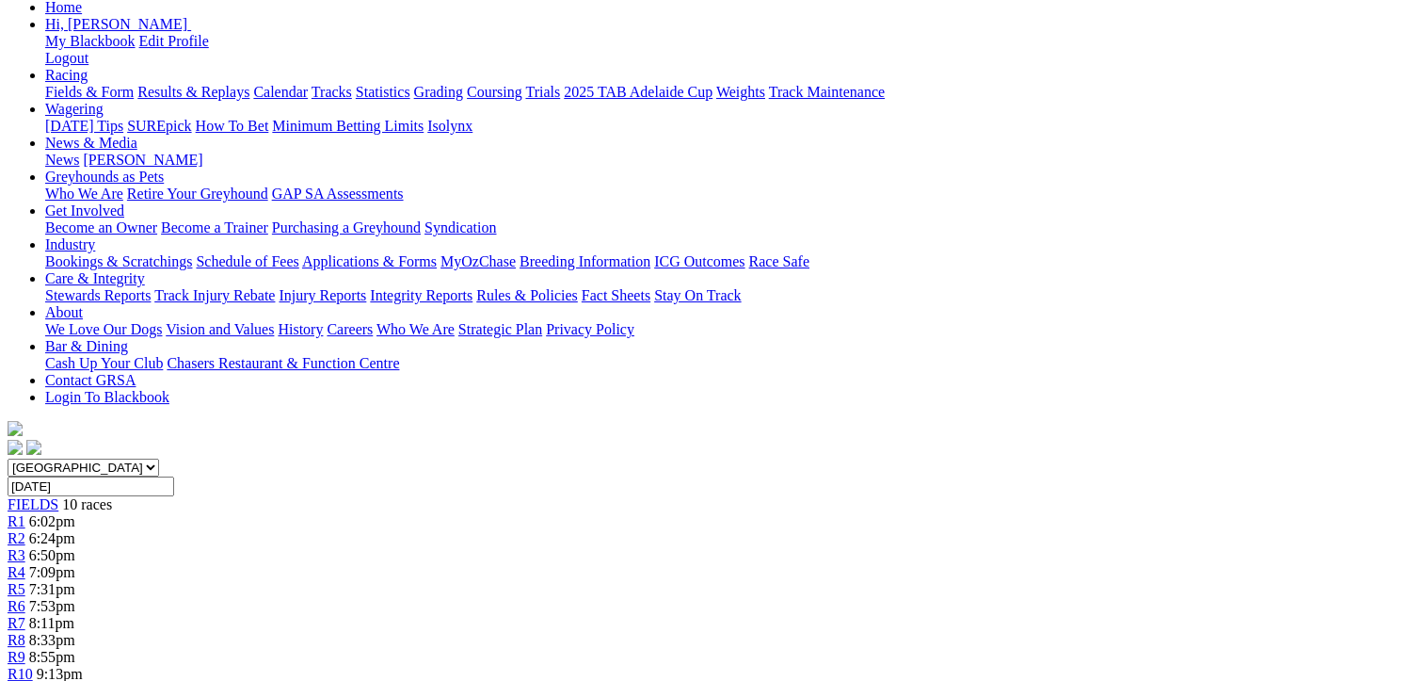
scroll to position [471, 0]
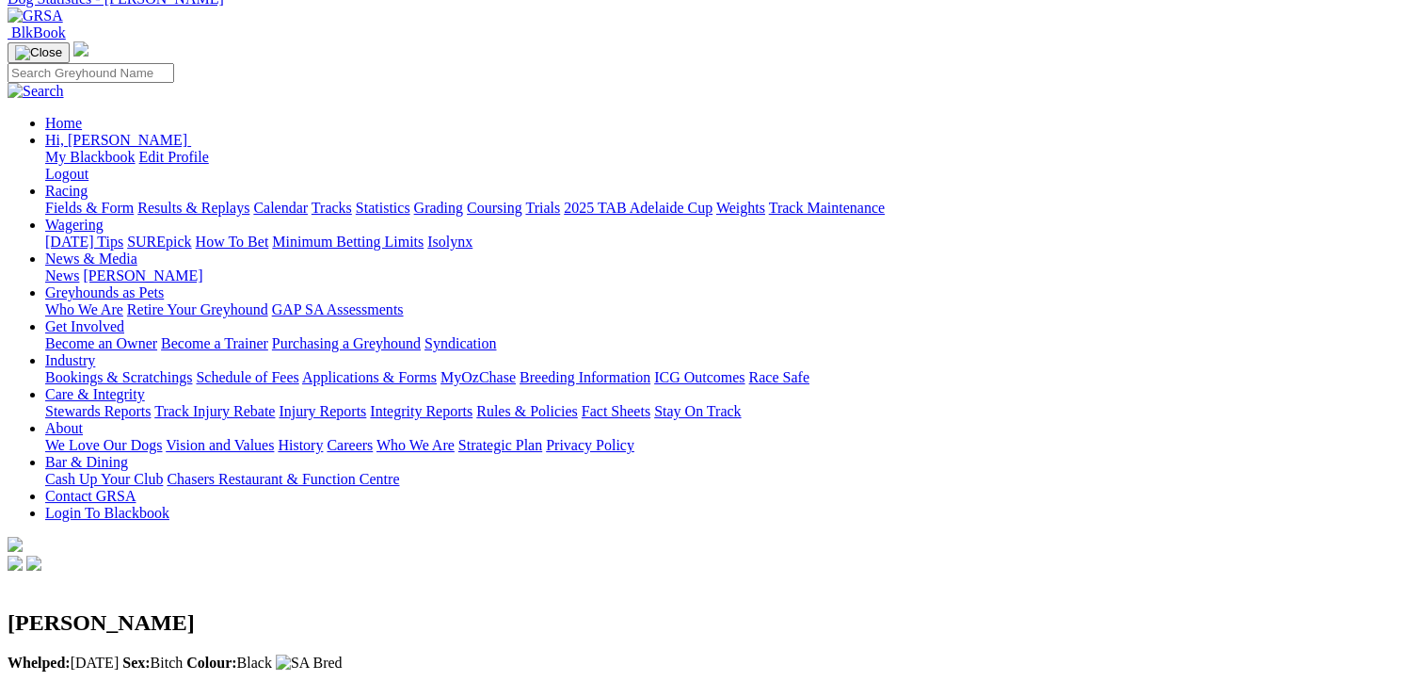
scroll to position [94, 0]
